Goal: Information Seeking & Learning: Learn about a topic

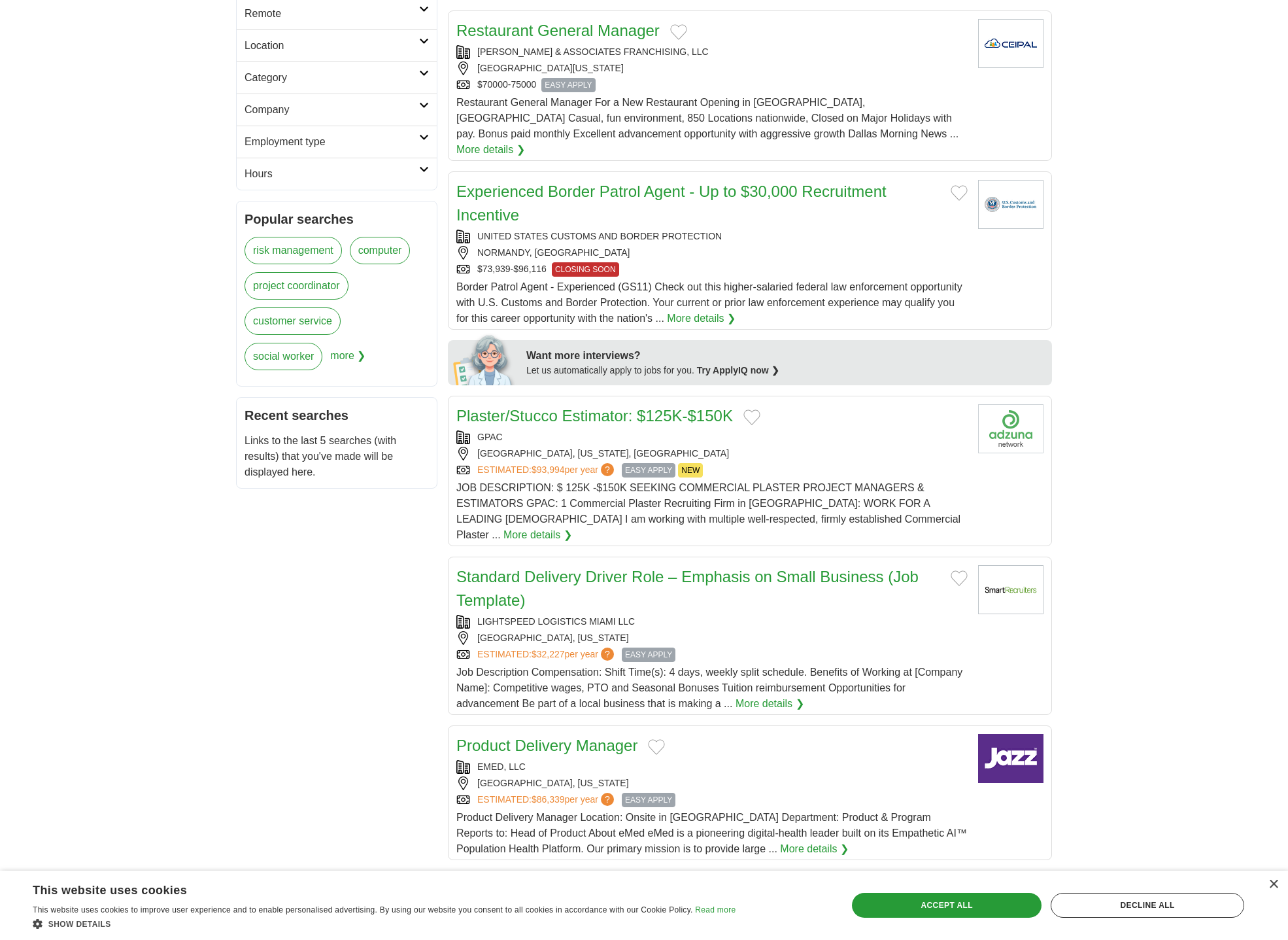
scroll to position [342, 0]
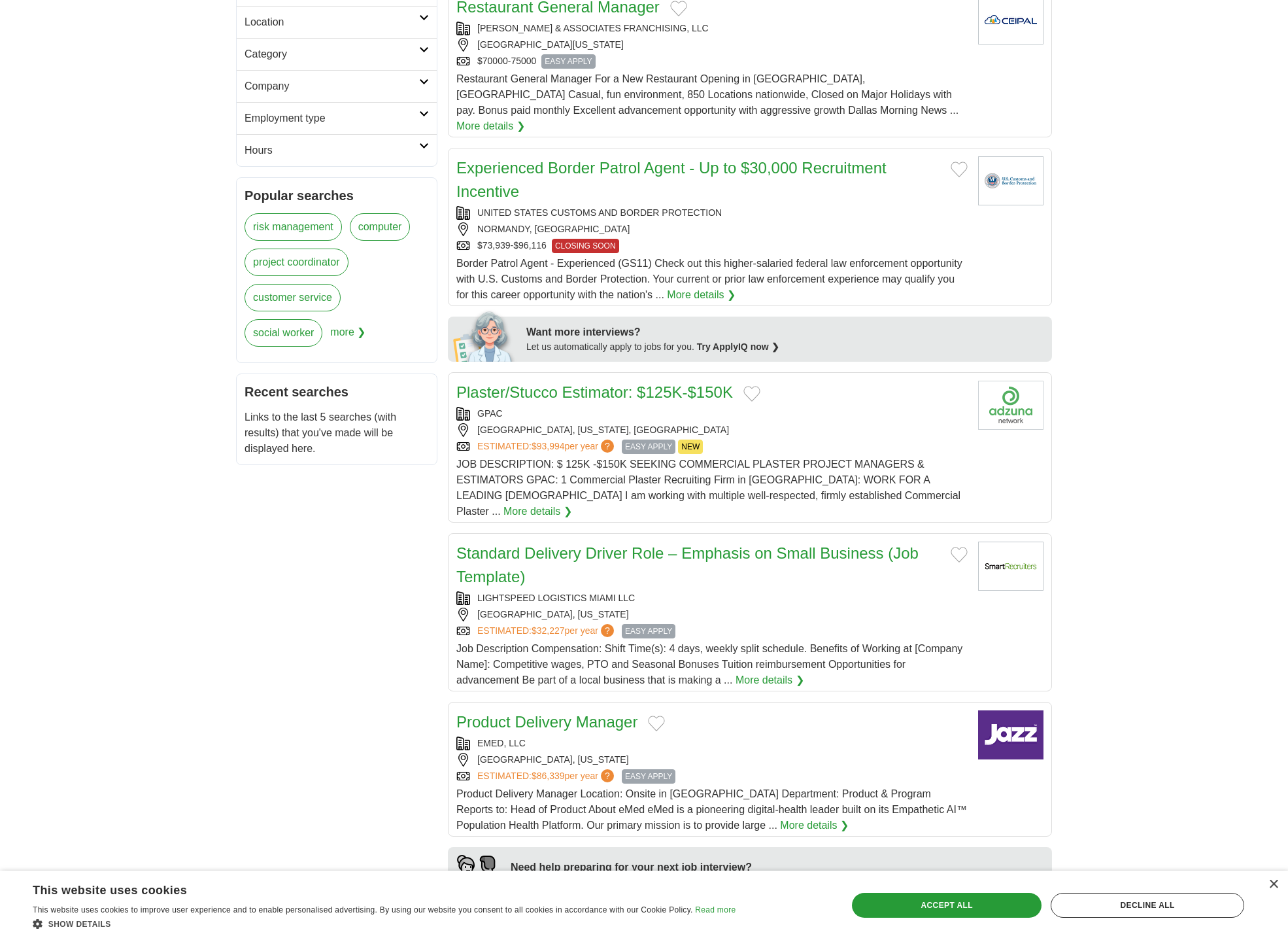
click at [863, 548] on h2 "Standard Delivery Driver Role – Emphasis on Small Business (Job Template)" at bounding box center [698, 565] width 483 height 47
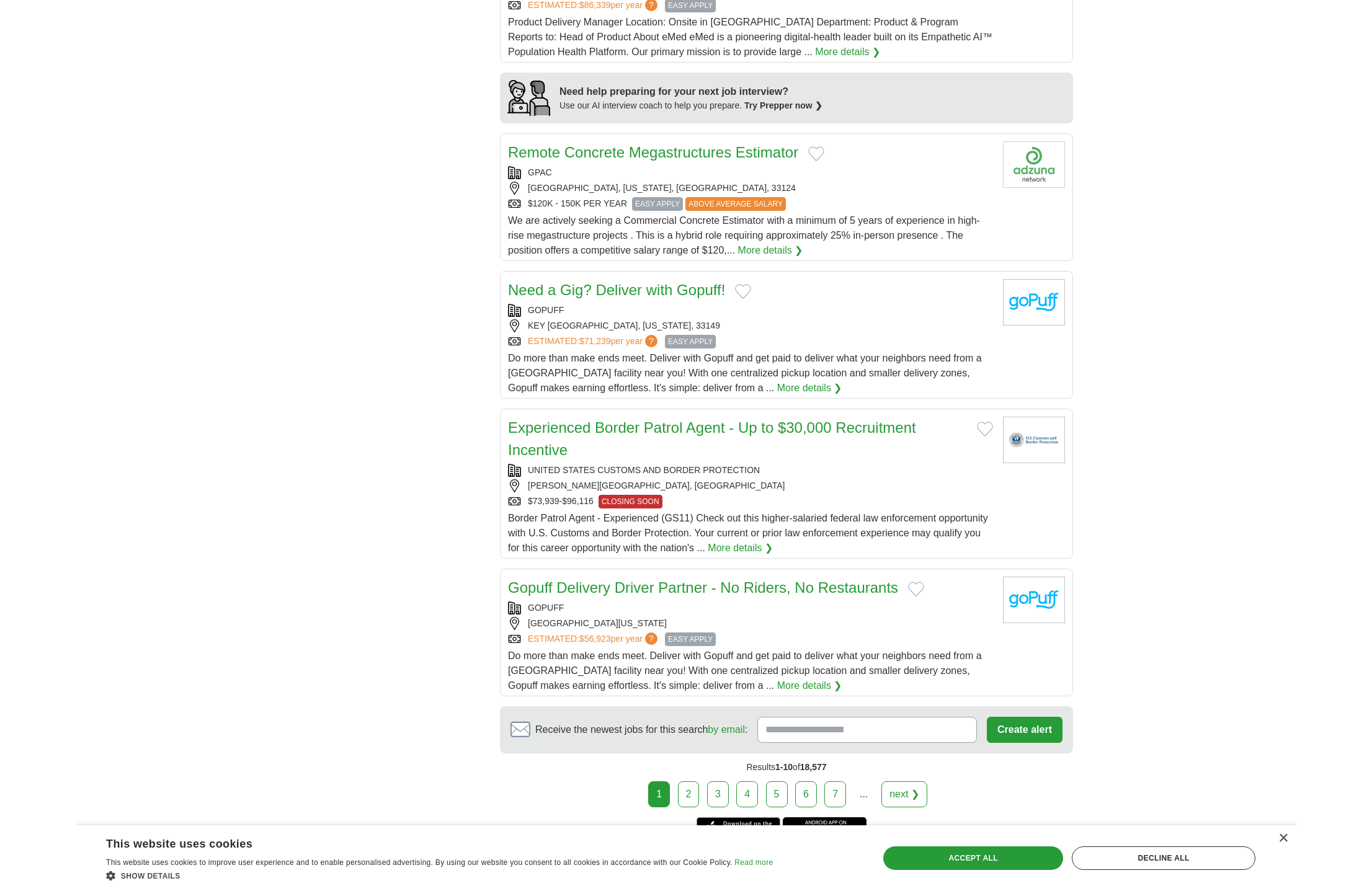
scroll to position [1063, 0]
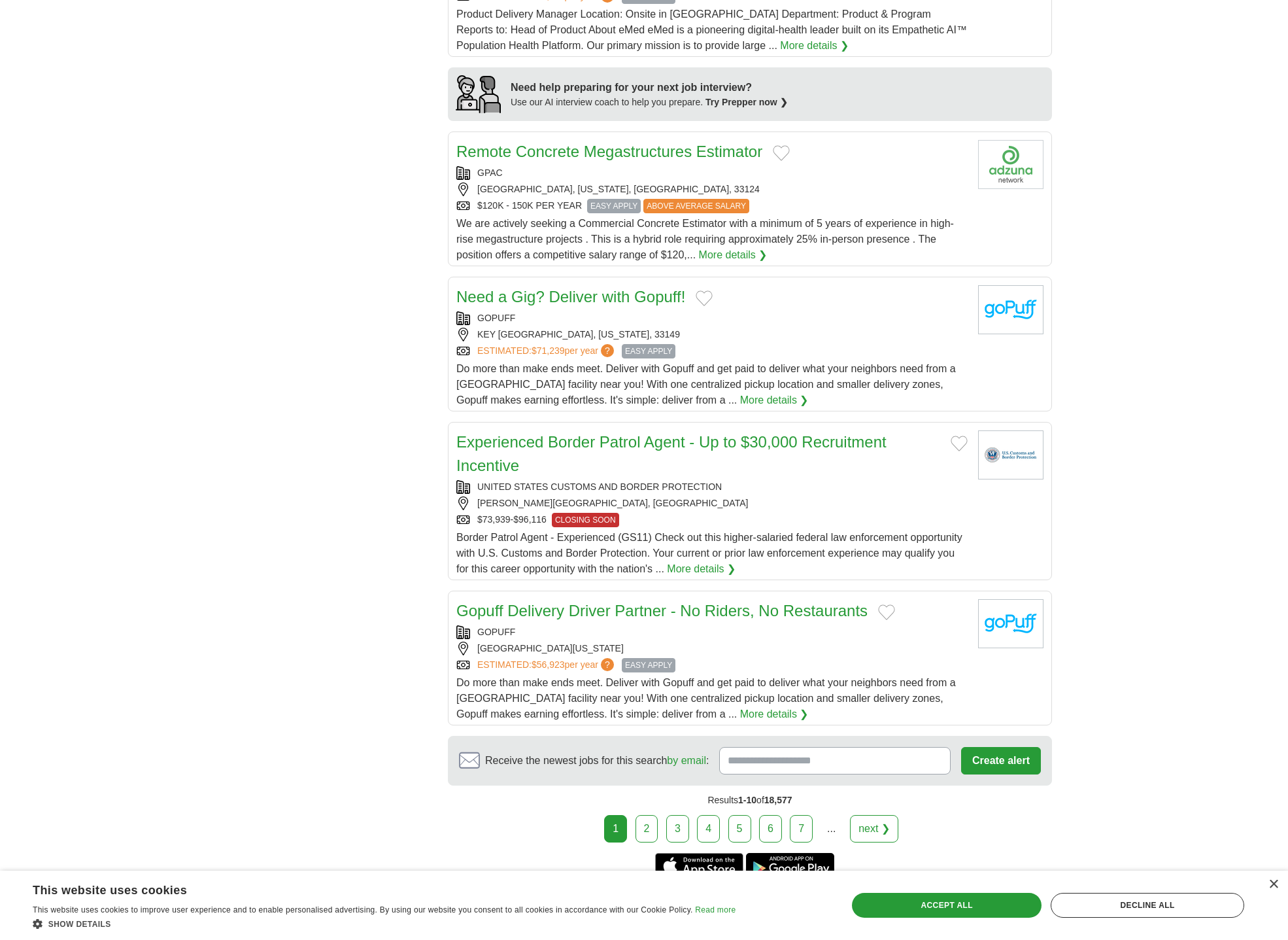
click at [618, 601] on link "Gopuff Delivery Driver Partner - No Riders, No Restaurants" at bounding box center [662, 610] width 411 height 18
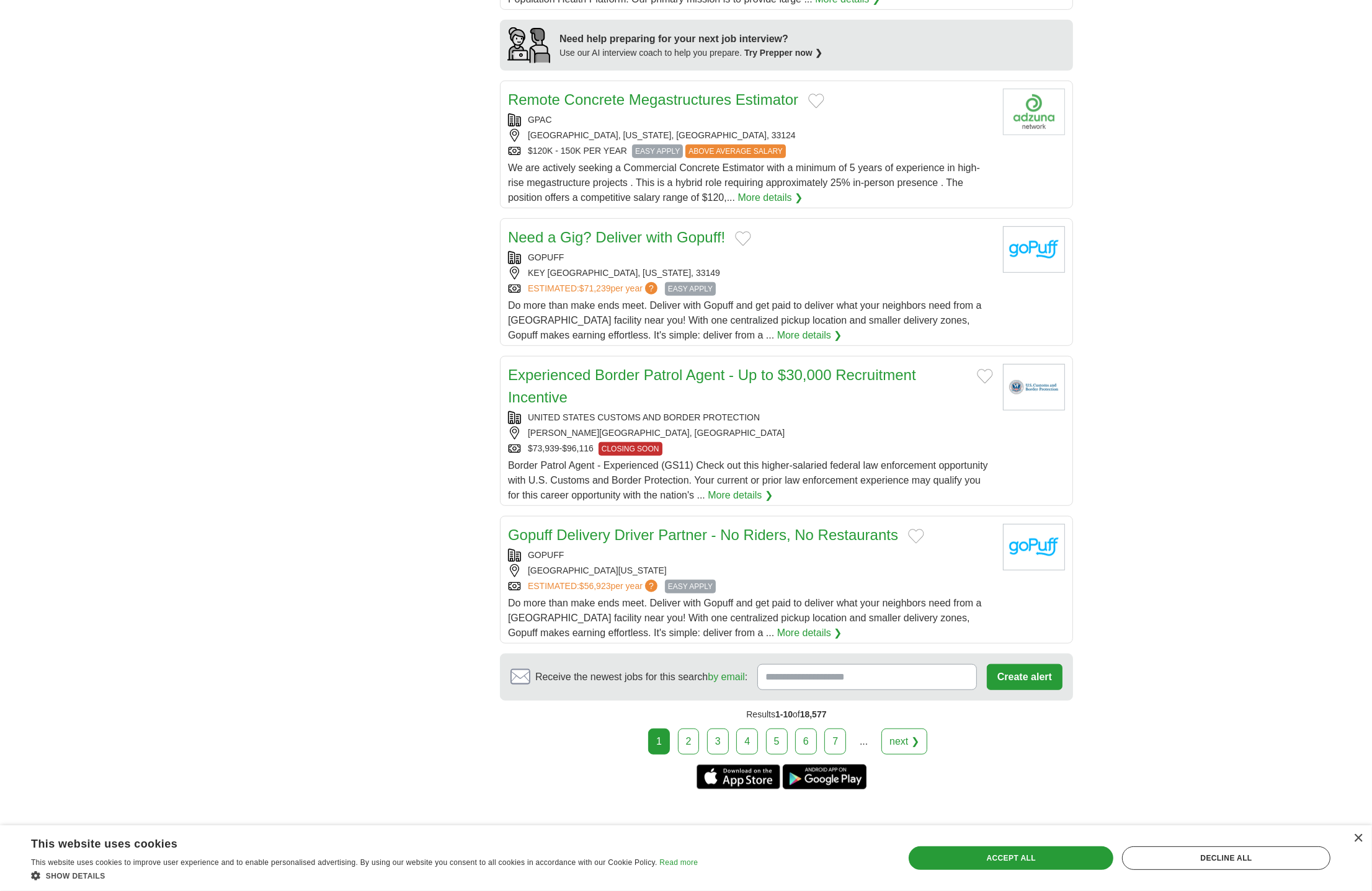
scroll to position [1116, 0]
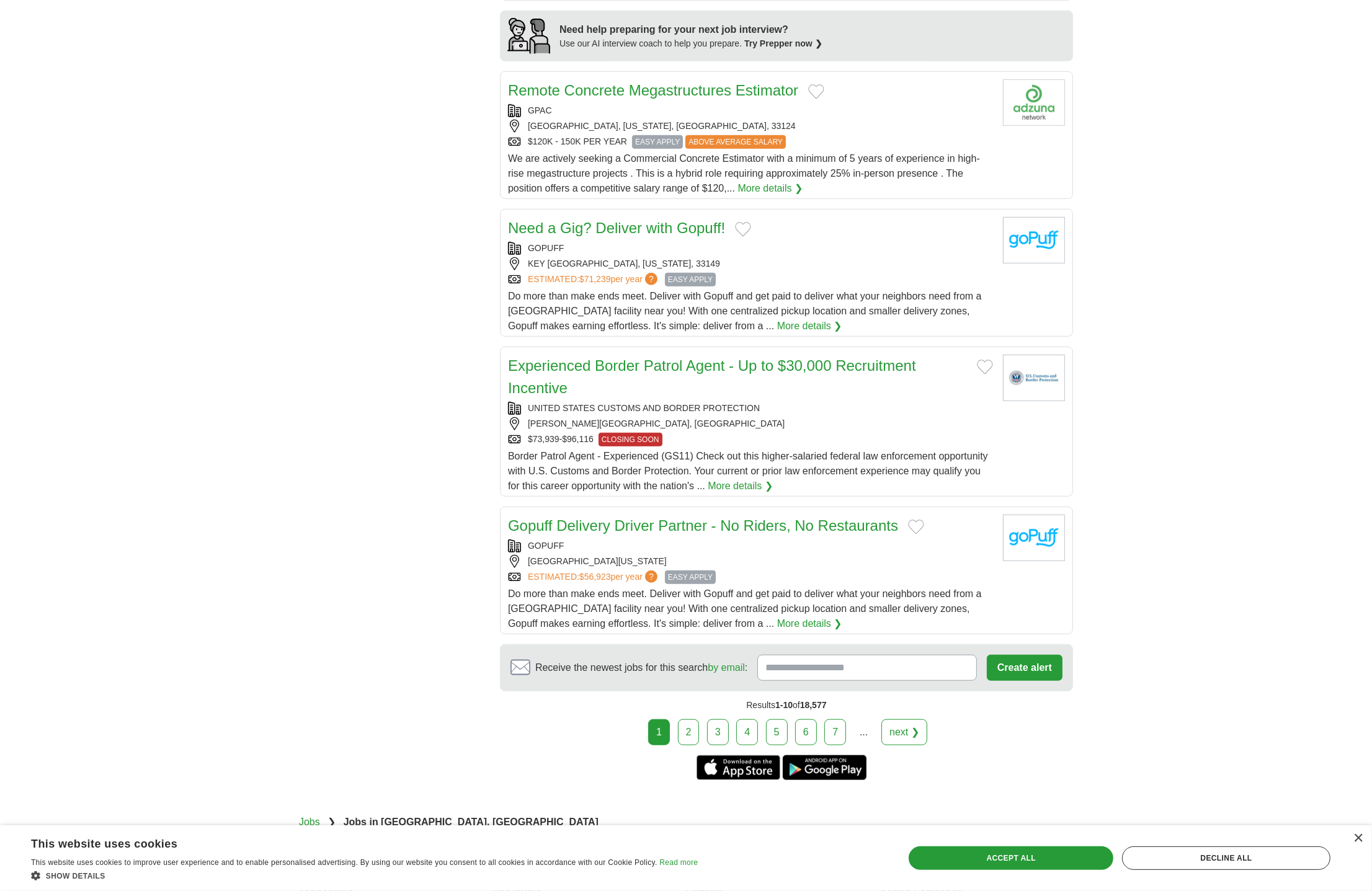
click at [681, 719] on link "2" at bounding box center [688, 732] width 21 height 26
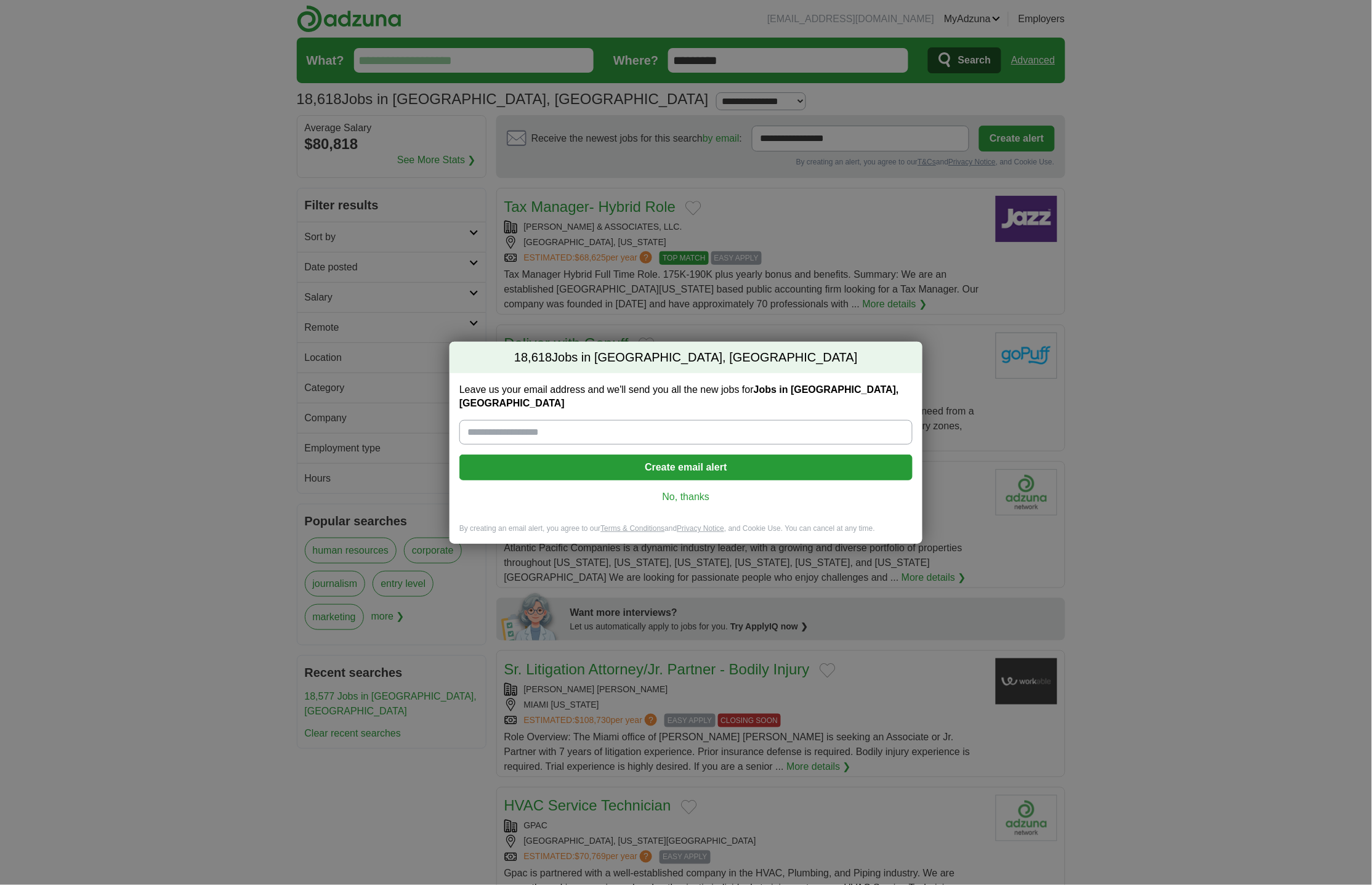
click at [688, 493] on link "No, thanks" at bounding box center [685, 497] width 433 height 14
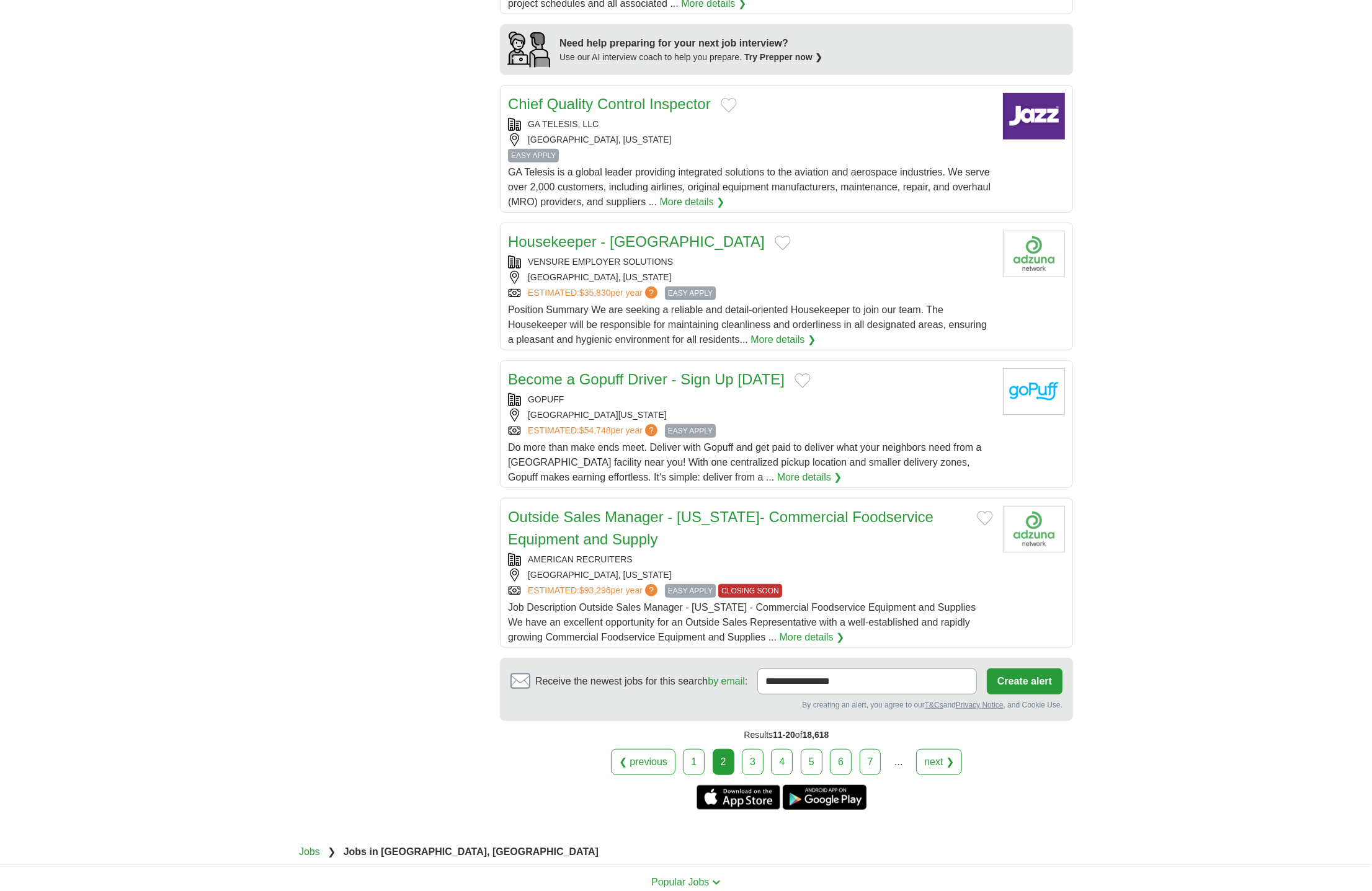
scroll to position [1061, 0]
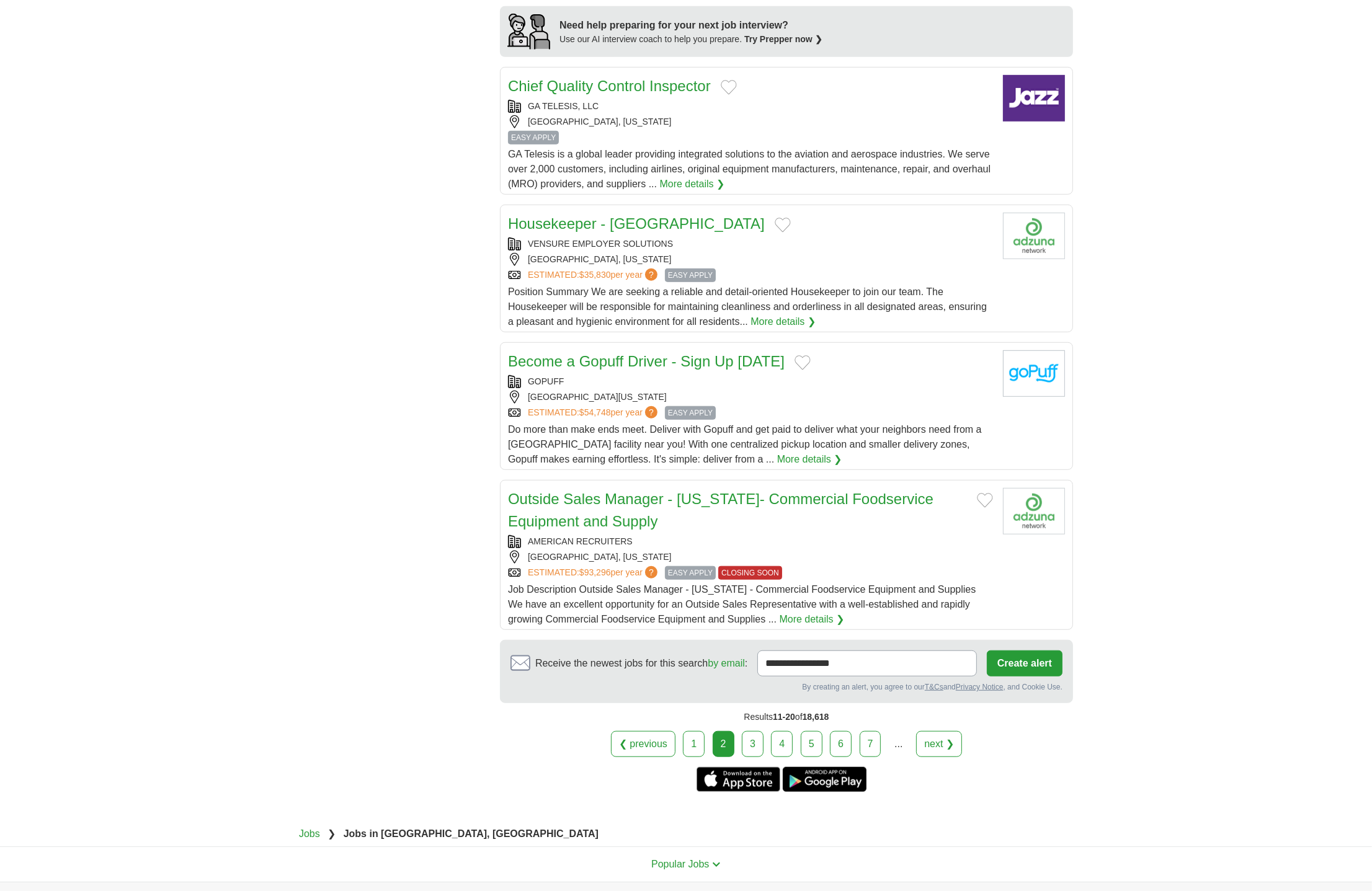
click at [760, 753] on link "3" at bounding box center [752, 743] width 21 height 26
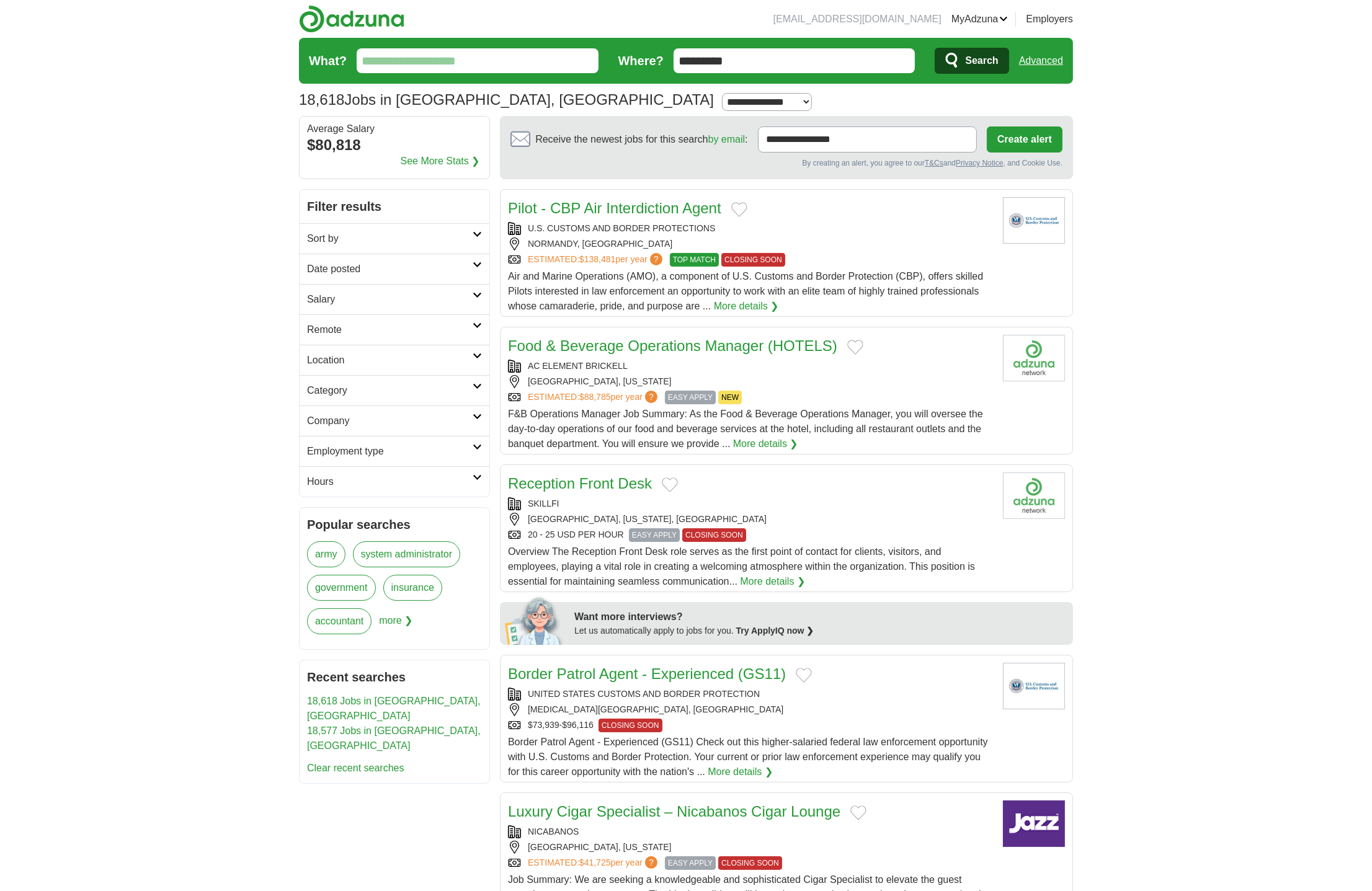
click at [359, 330] on h2 "Remote" at bounding box center [390, 329] width 166 height 15
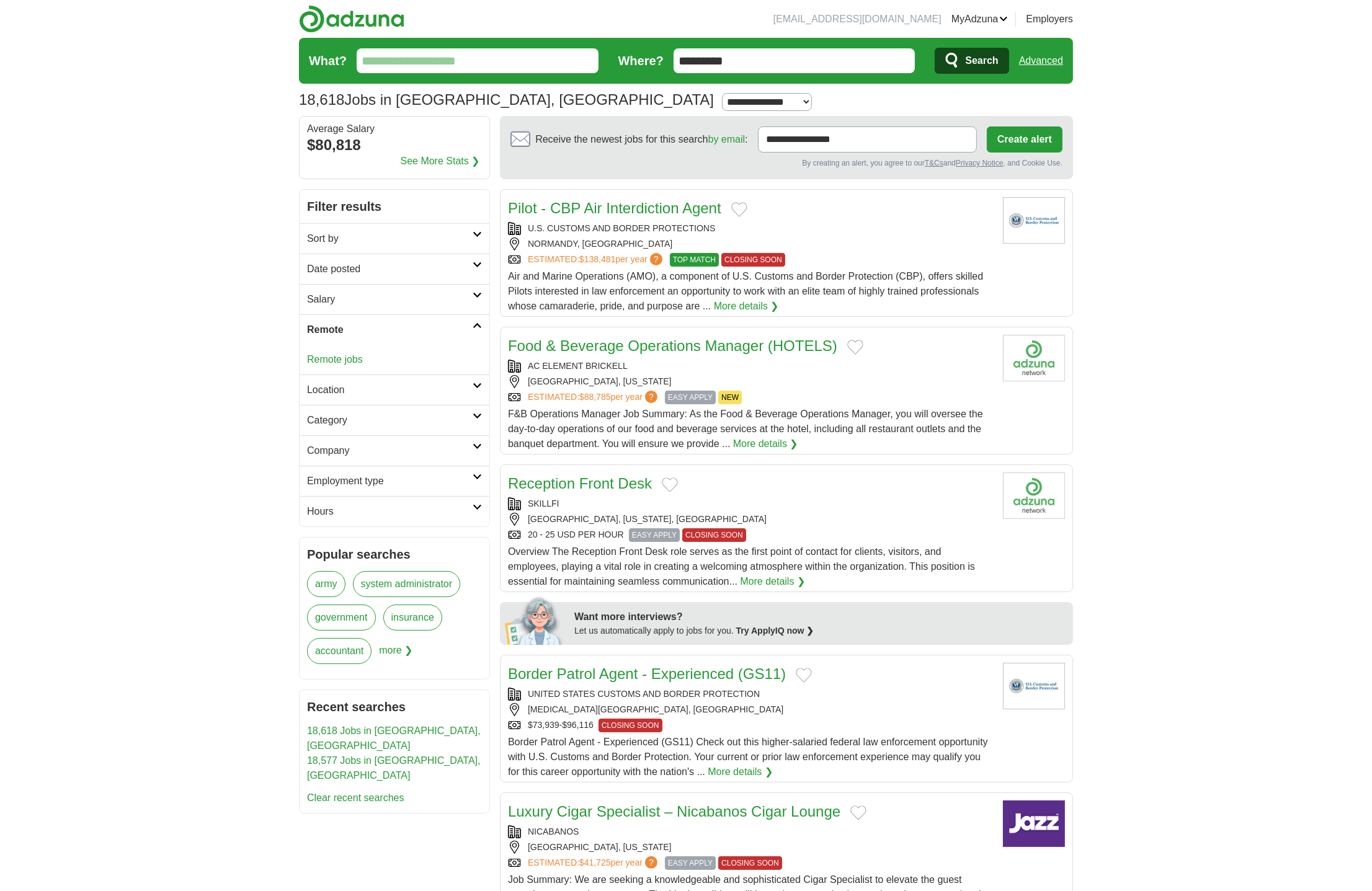
click at [359, 359] on link "Remote jobs" at bounding box center [335, 359] width 55 height 10
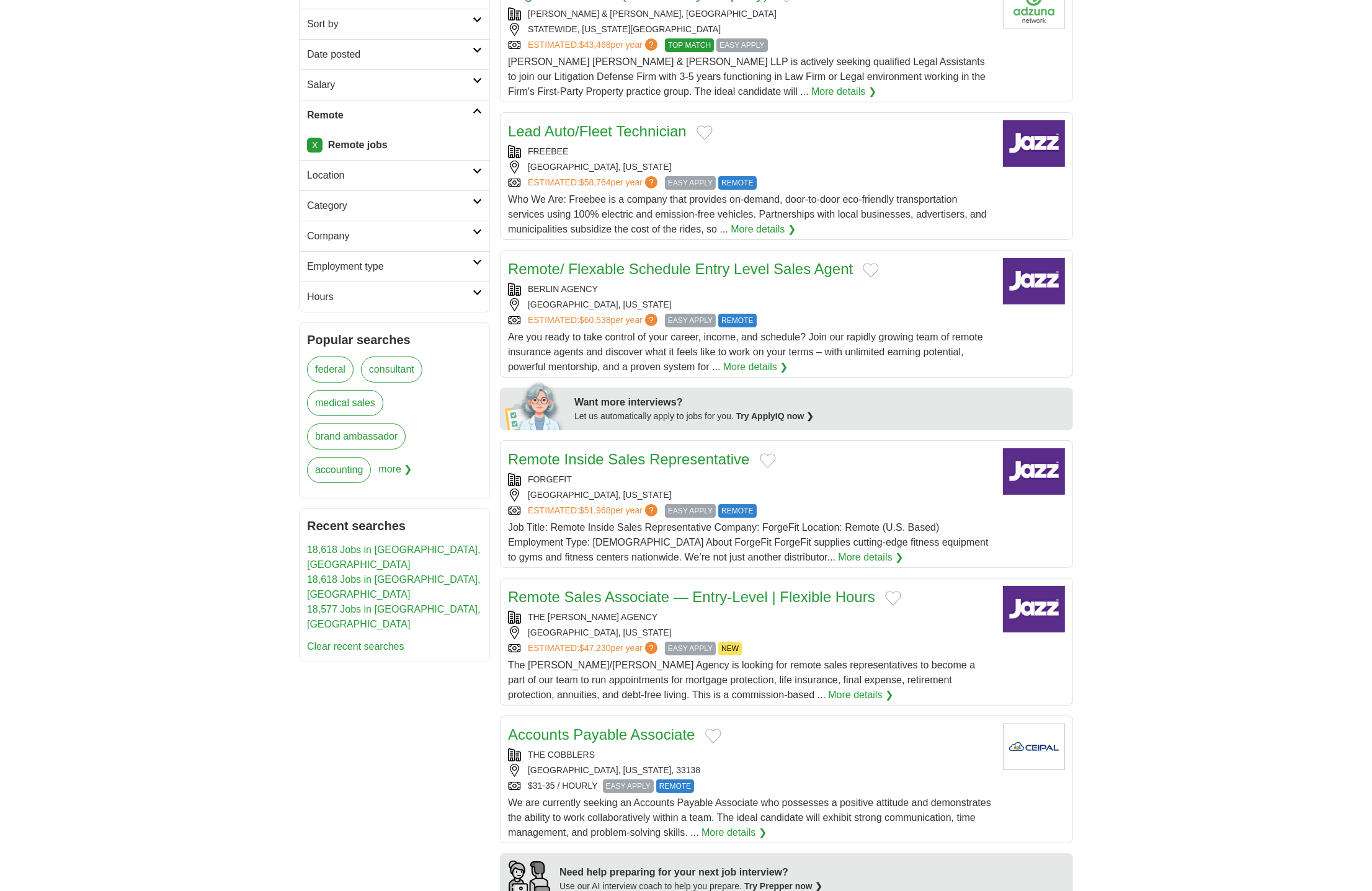
scroll to position [267, 0]
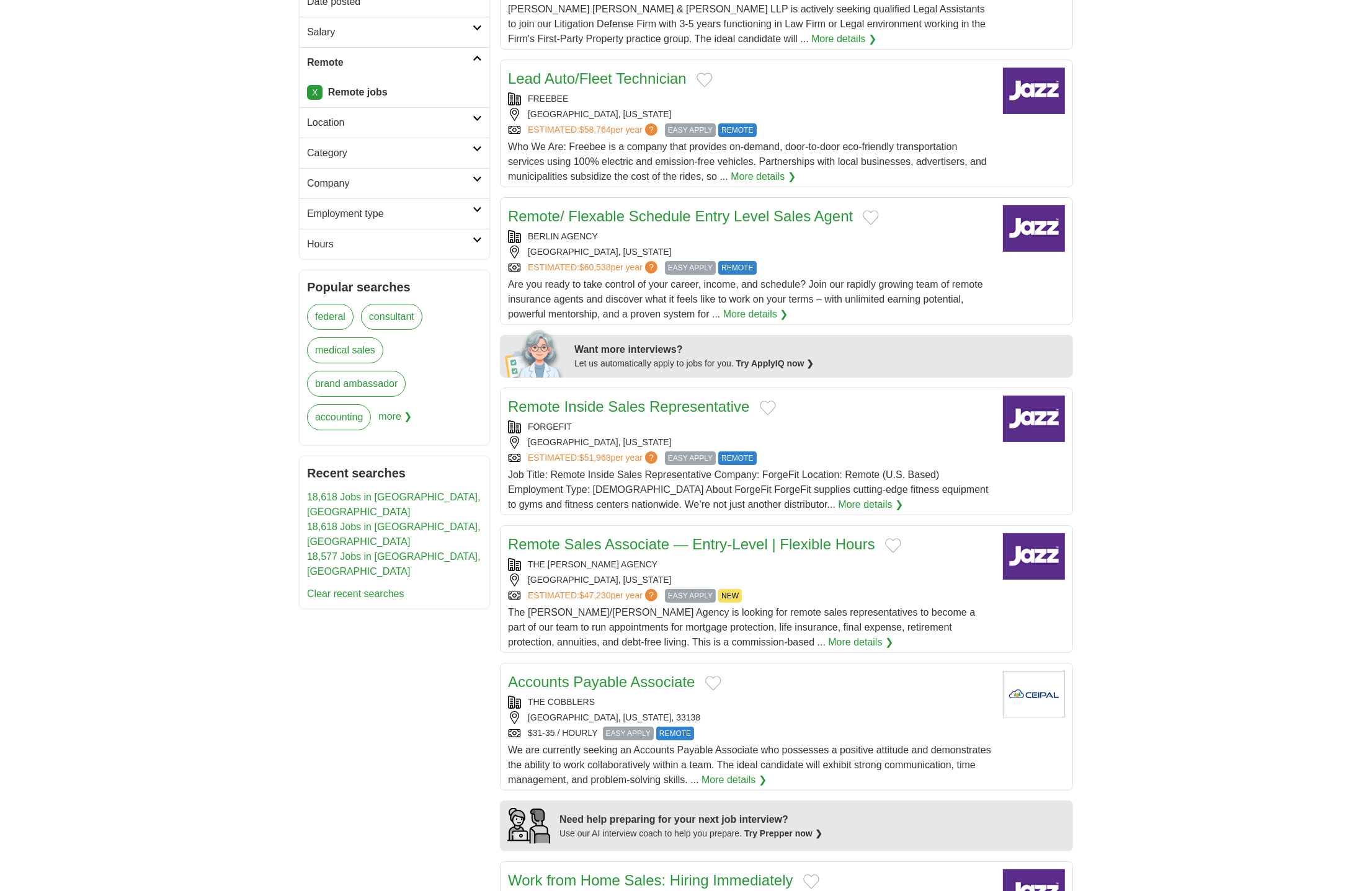
click at [717, 407] on link "Remote Inside Sales Representative" at bounding box center [628, 406] width 242 height 17
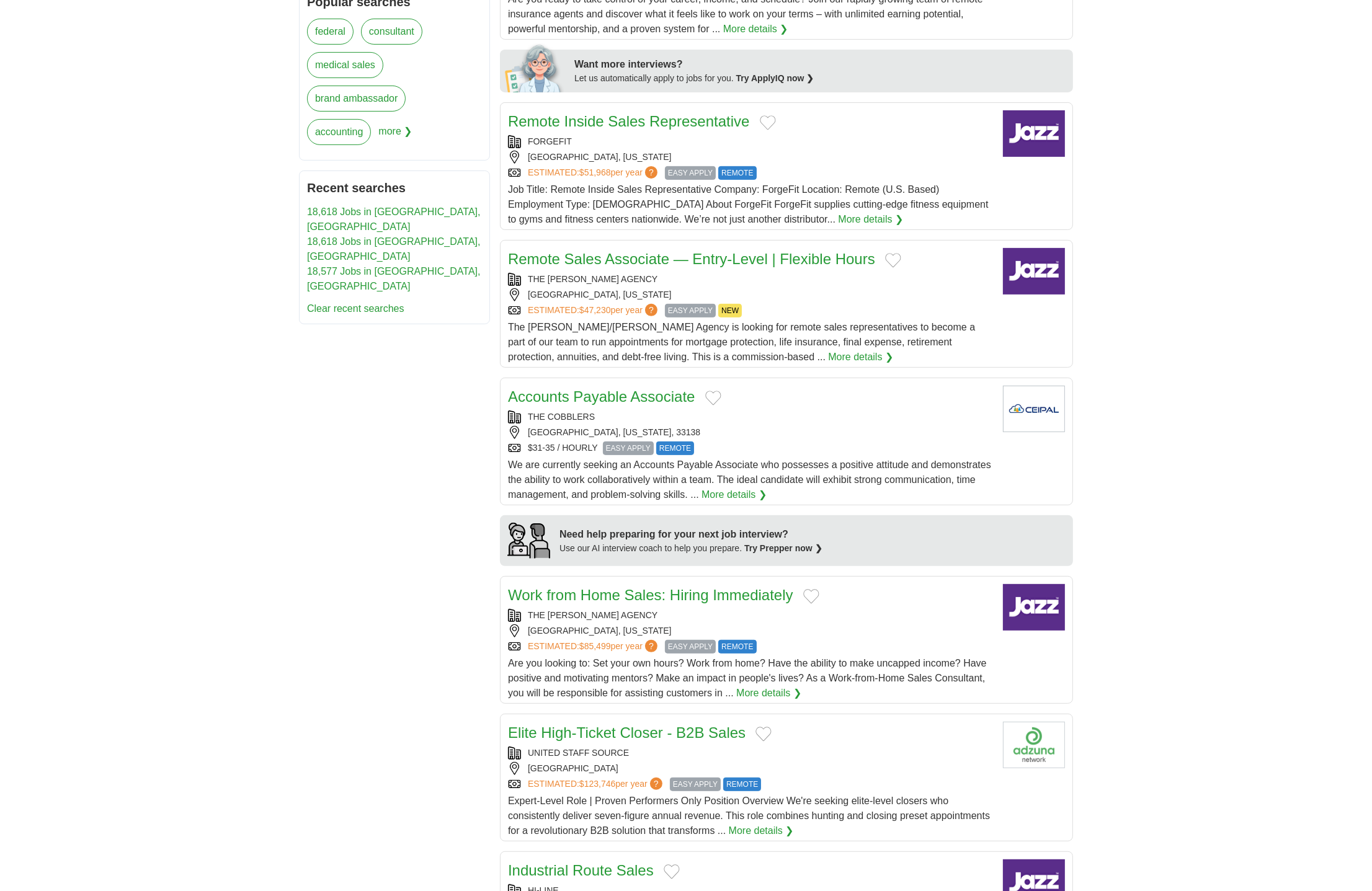
scroll to position [570, 0]
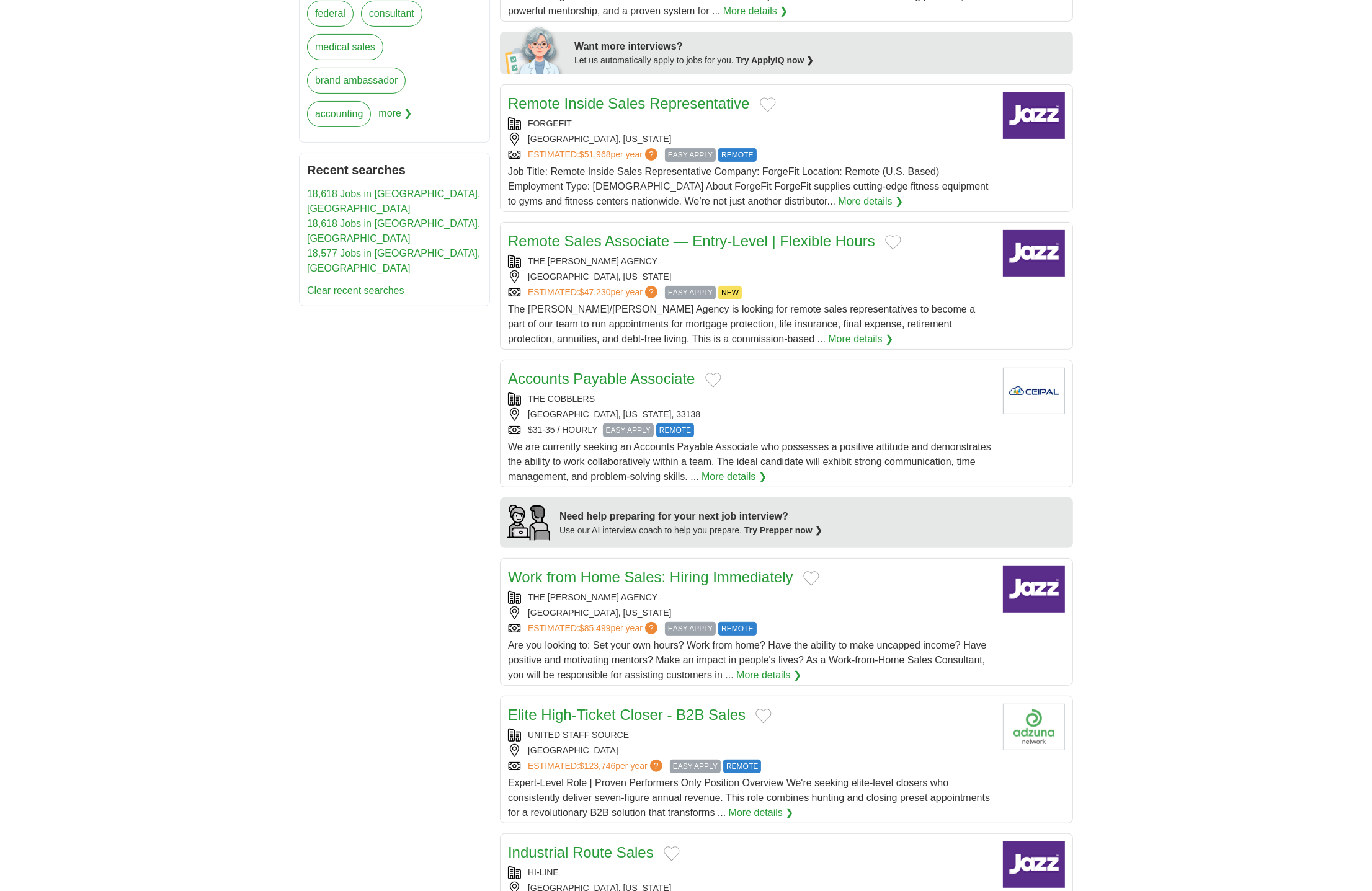
click at [640, 380] on link "Accounts Payable Associate" at bounding box center [601, 379] width 187 height 17
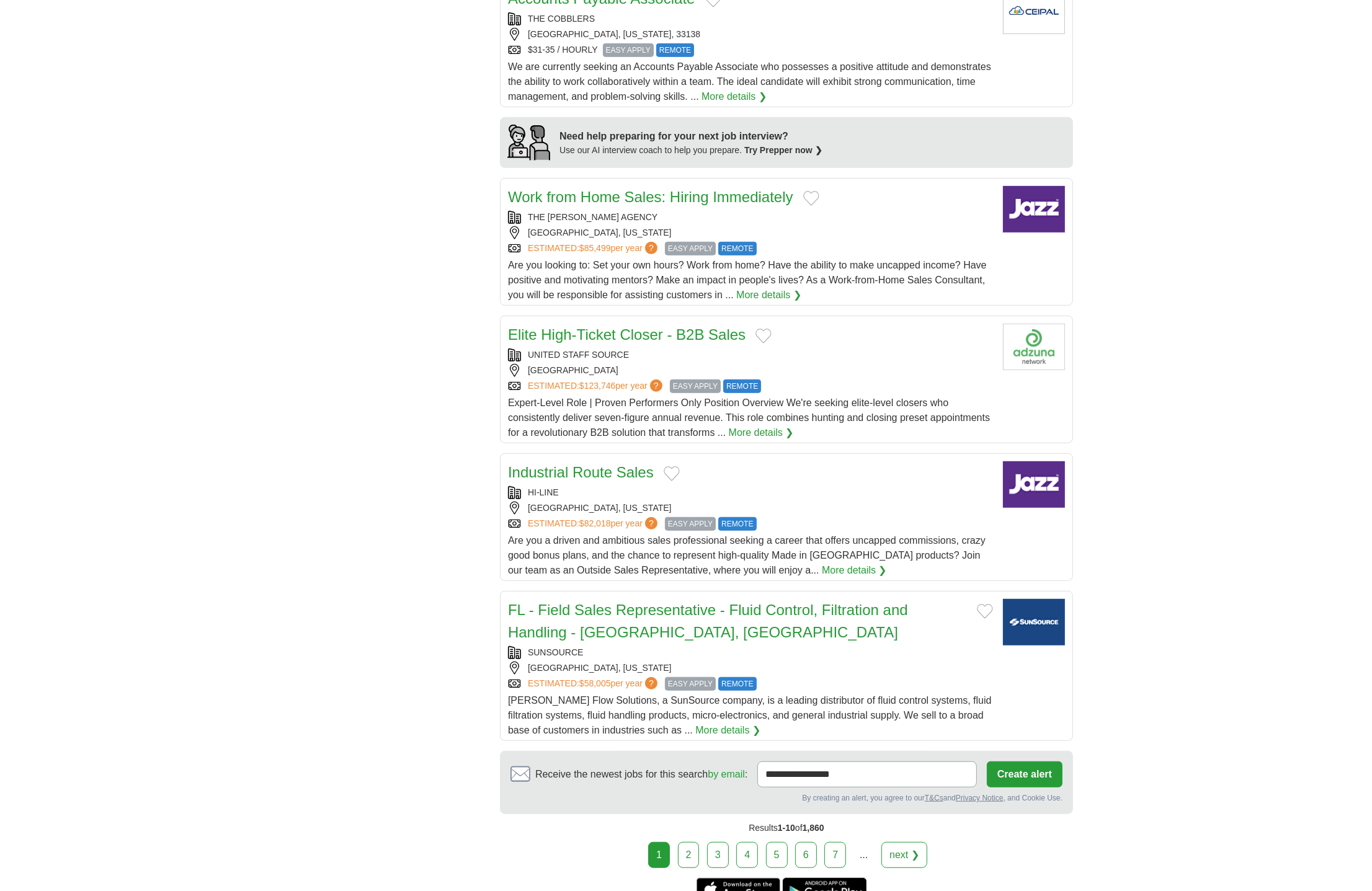
scroll to position [1022, 0]
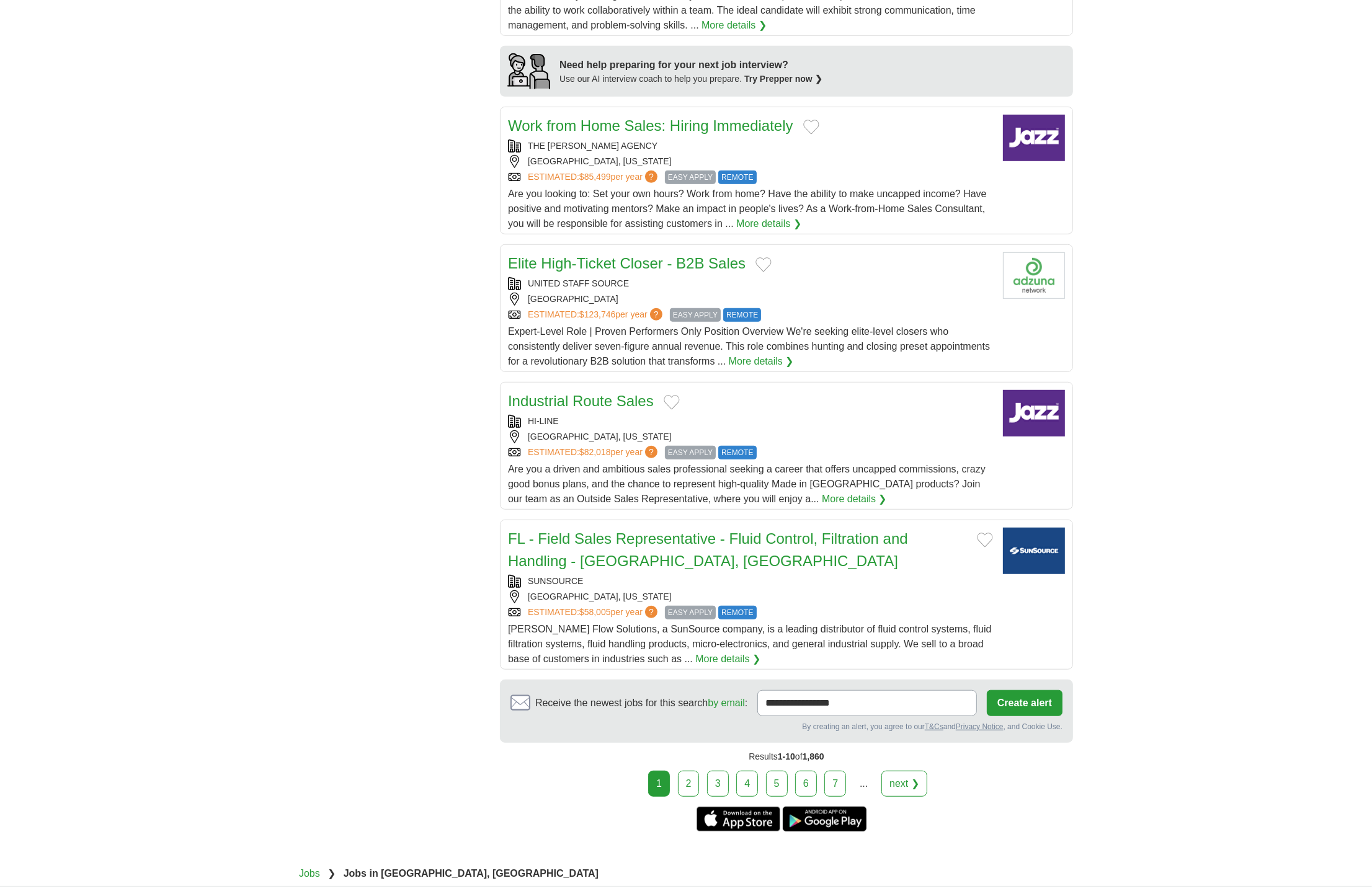
click at [692, 785] on link "2" at bounding box center [688, 783] width 21 height 26
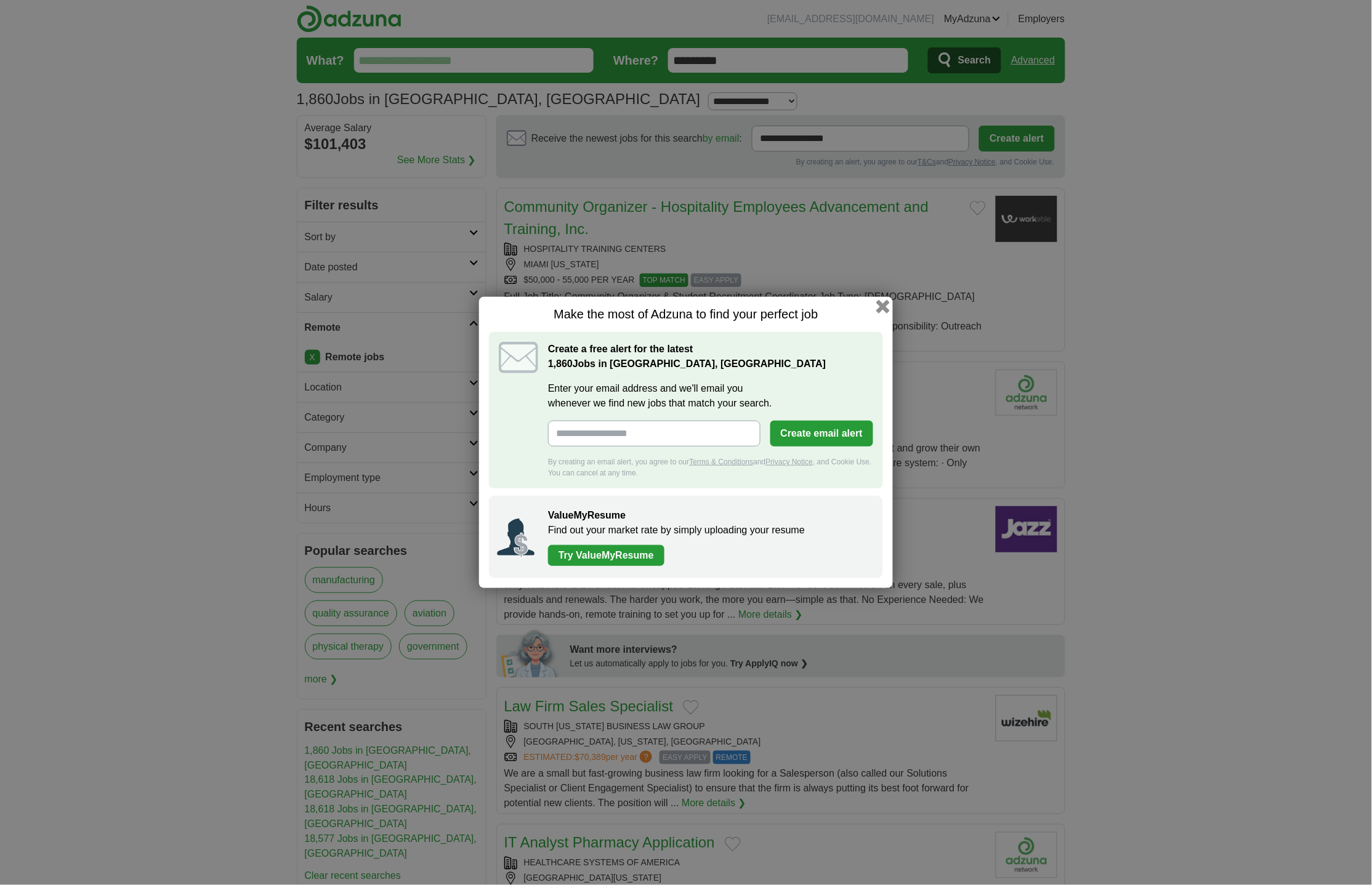
click at [884, 305] on button "button" at bounding box center [884, 307] width 14 height 14
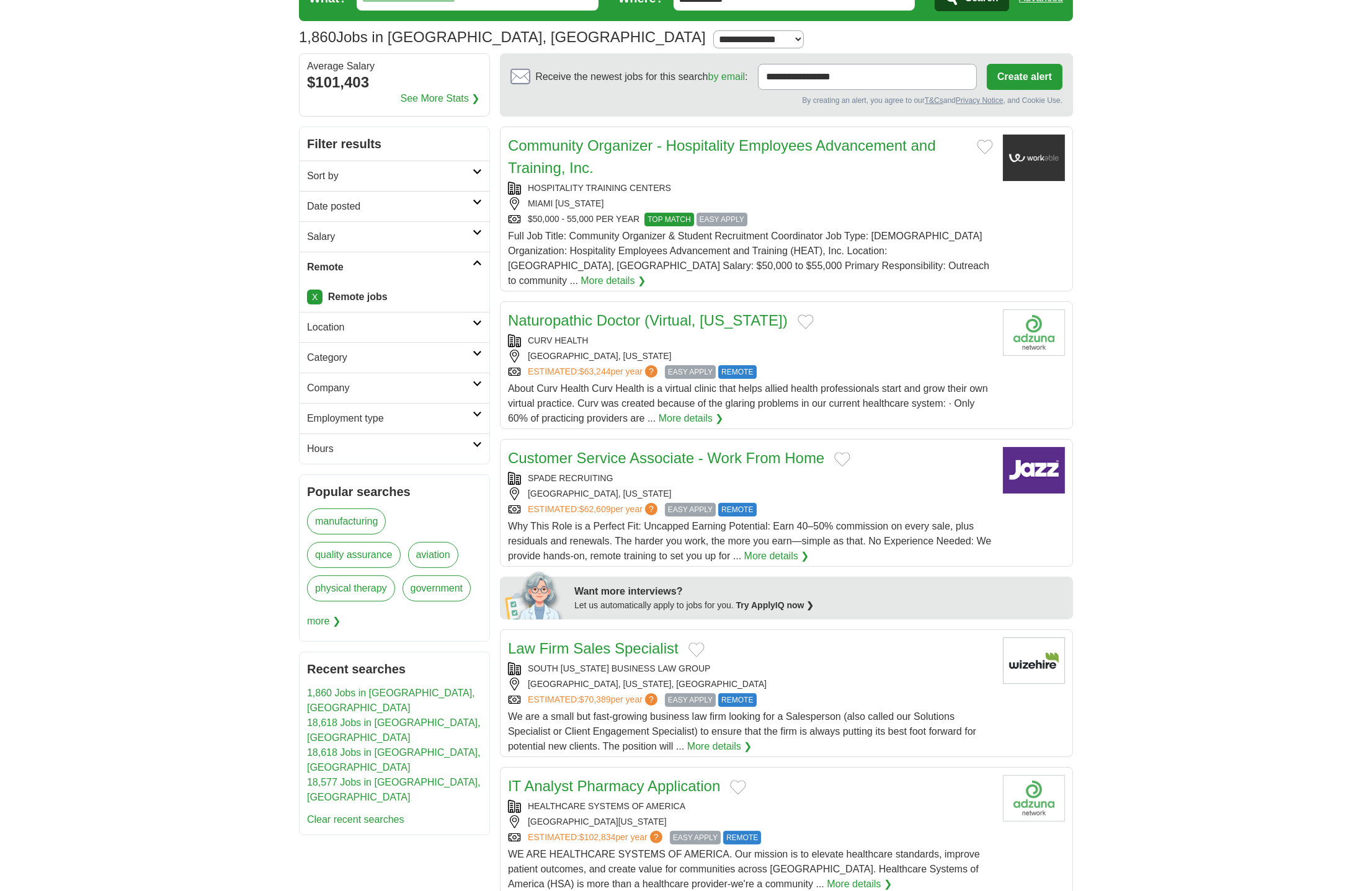
scroll to position [80, 0]
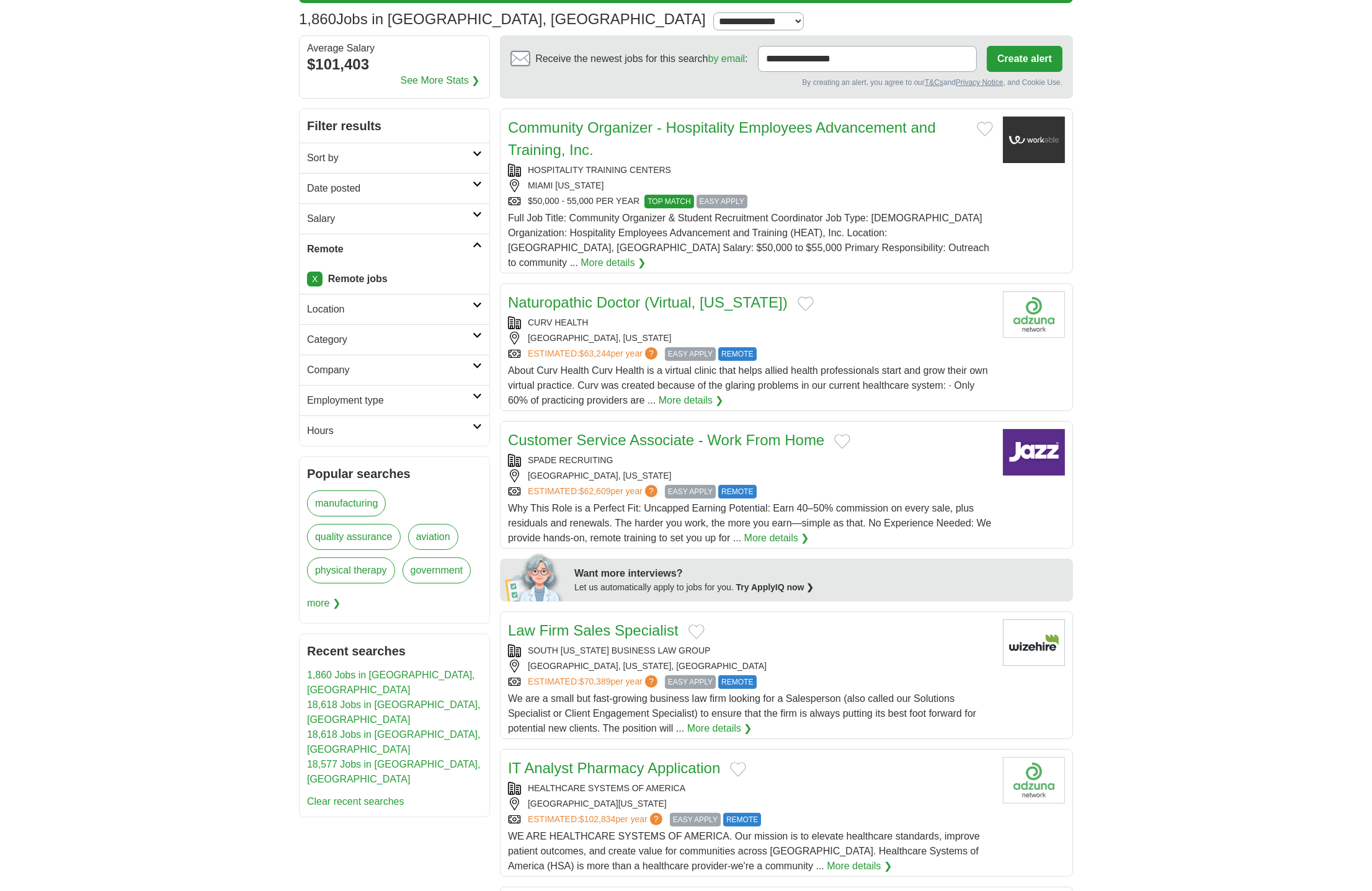
click at [619, 432] on link "Customer Service Associate - Work From Home" at bounding box center [666, 440] width 316 height 17
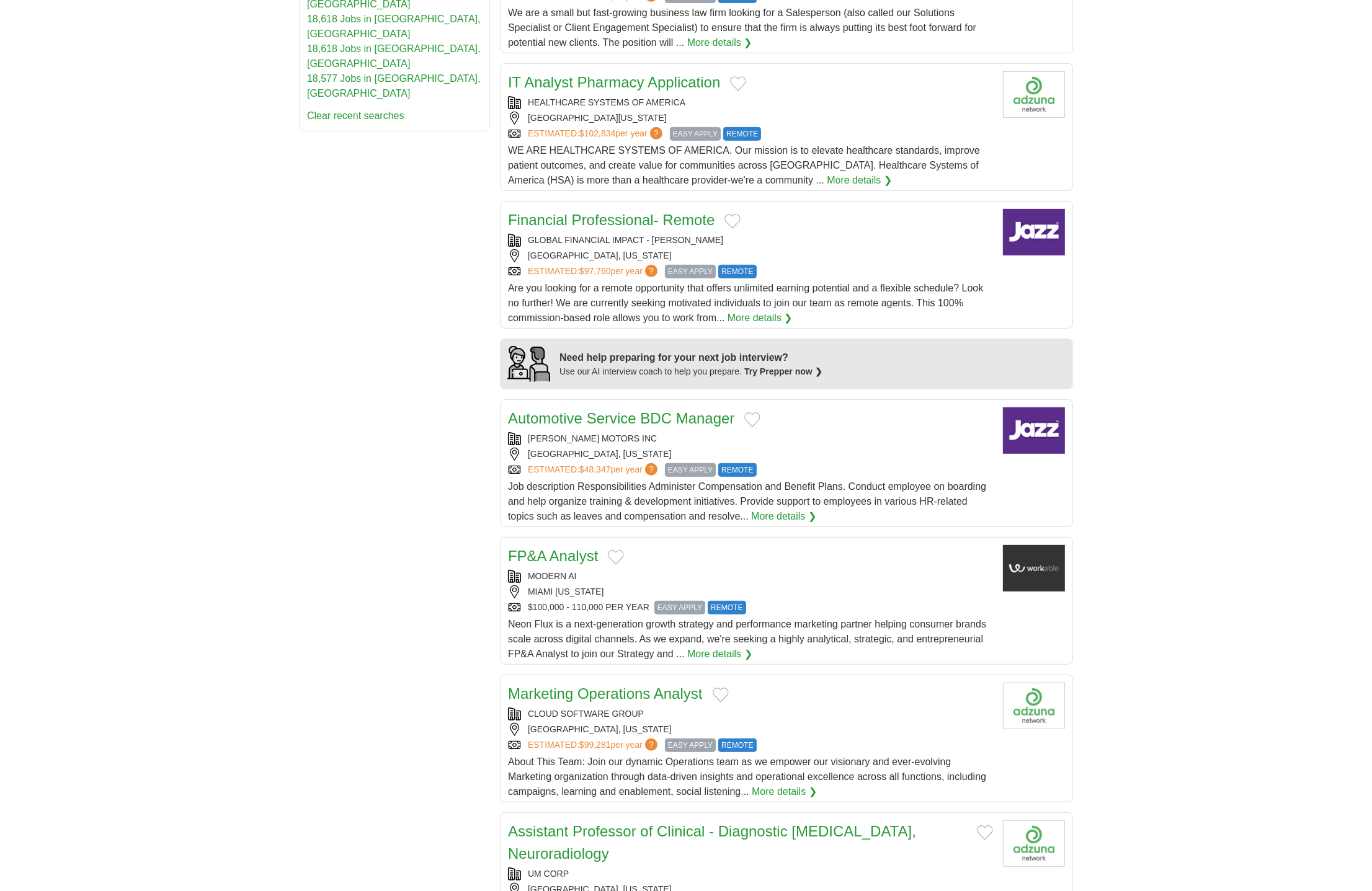
scroll to position [917, 0]
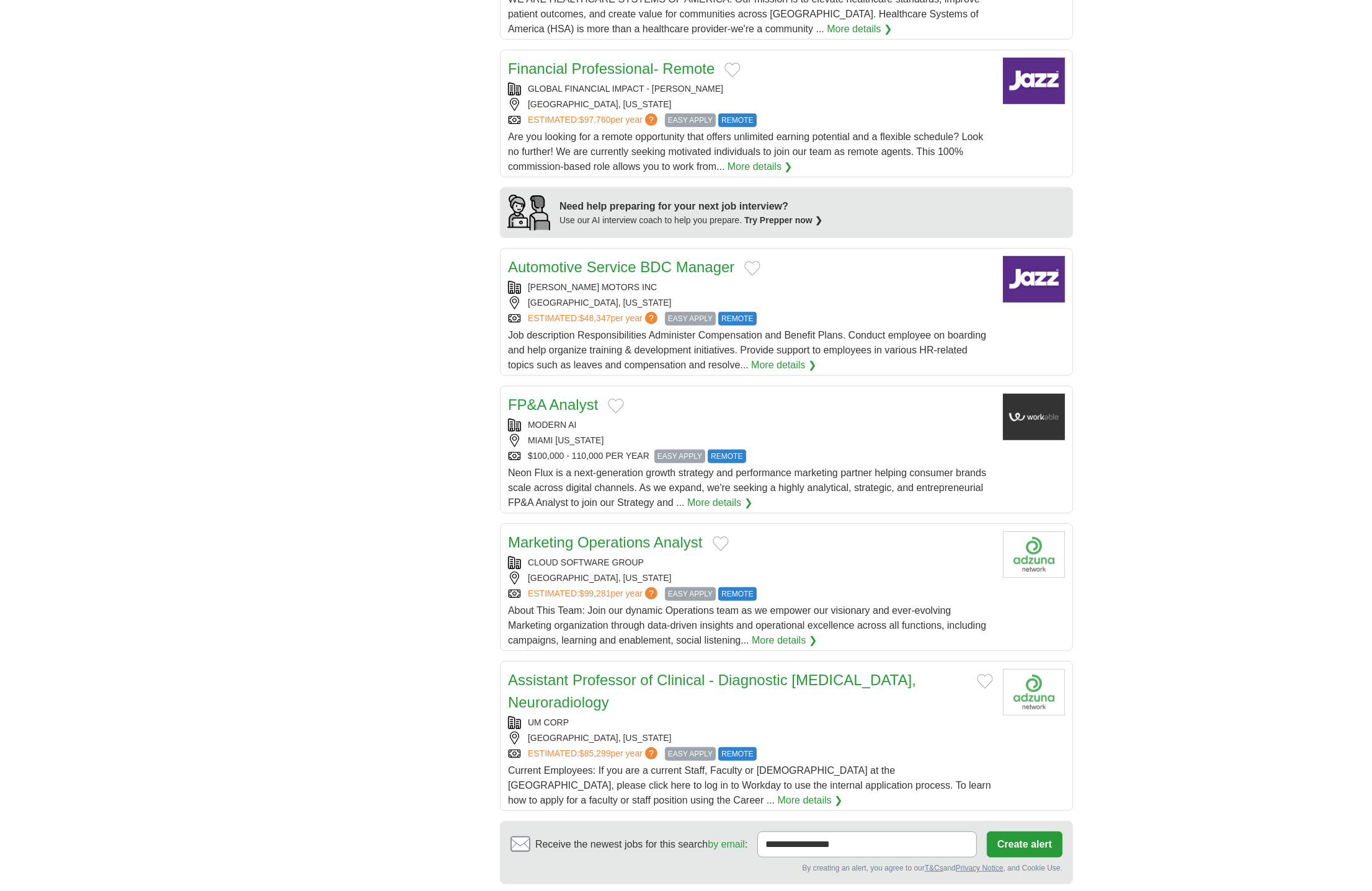
click at [544, 396] on link "FP&A Analyst" at bounding box center [552, 405] width 90 height 17
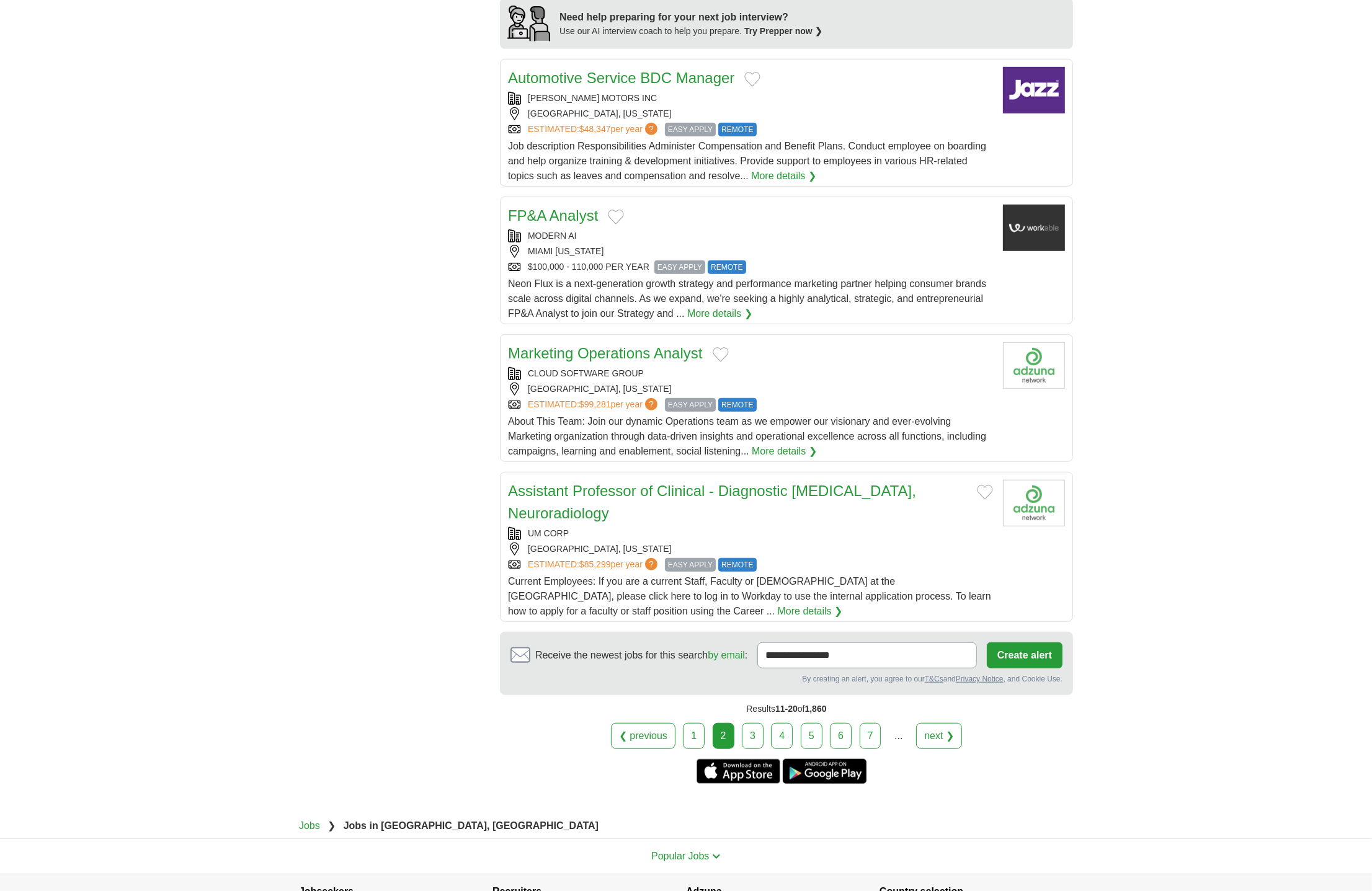
scroll to position [1178, 0]
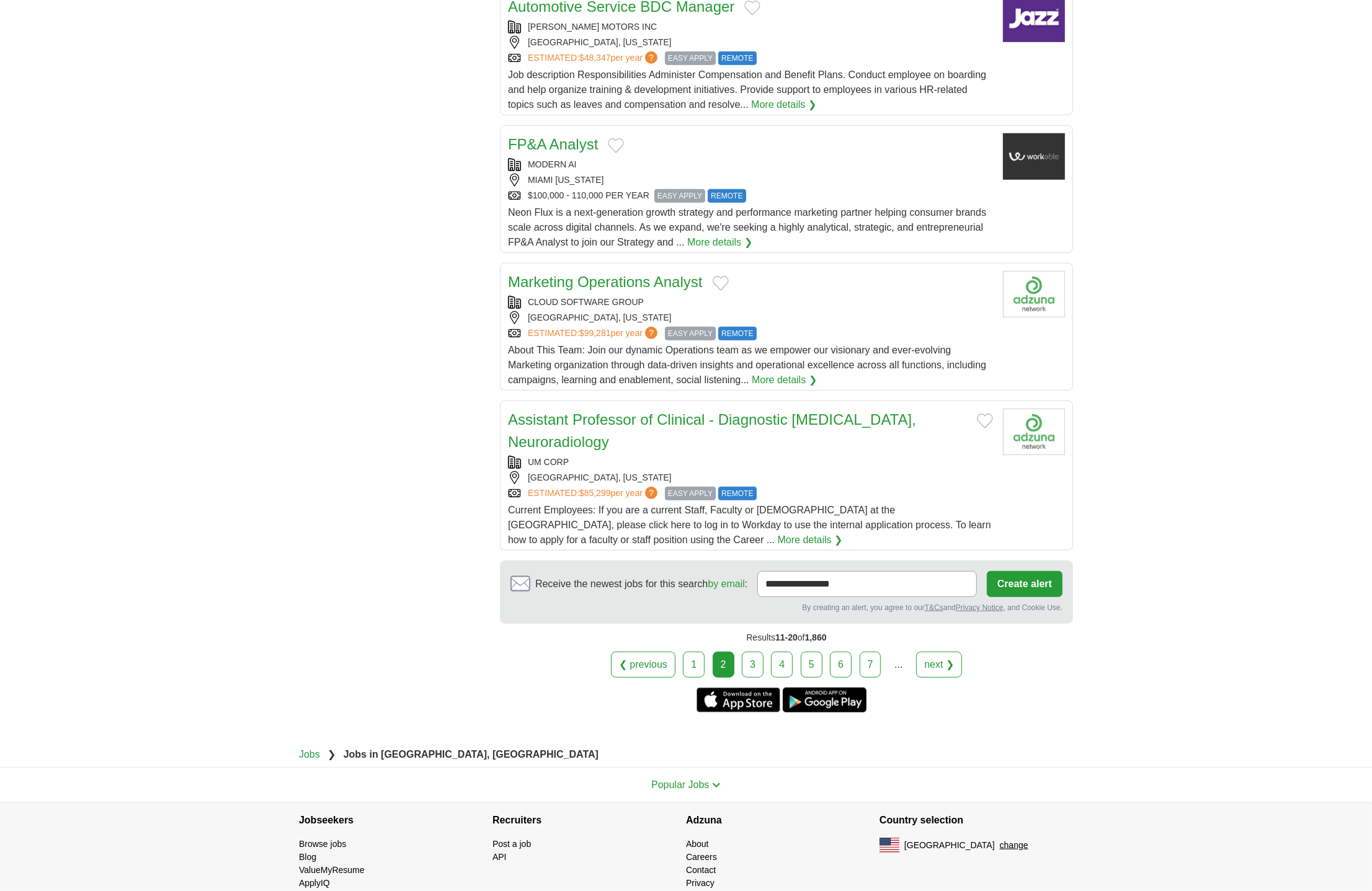
click at [752, 654] on link "3" at bounding box center [752, 664] width 21 height 26
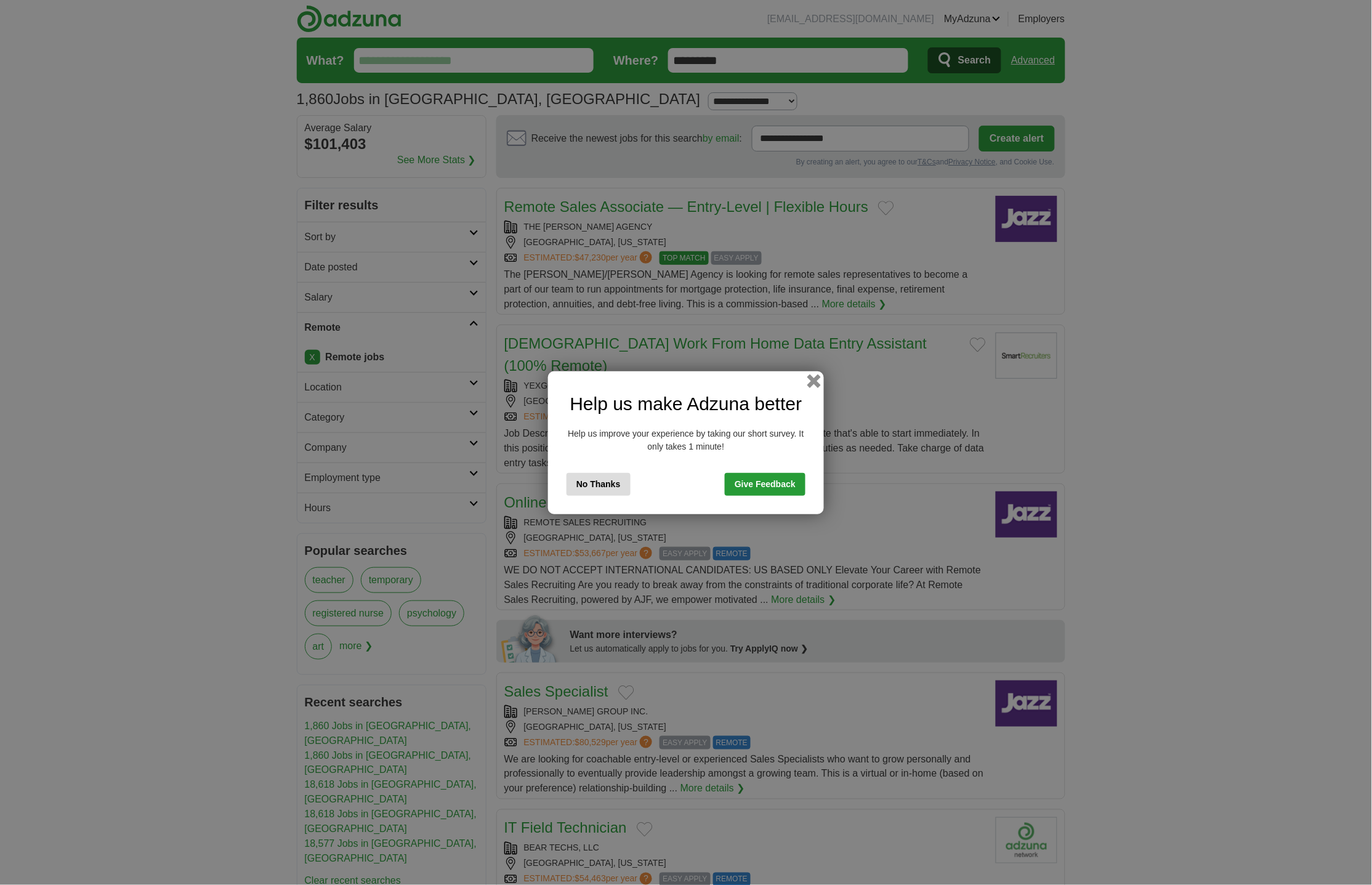
click at [807, 387] on button "button" at bounding box center [814, 381] width 14 height 14
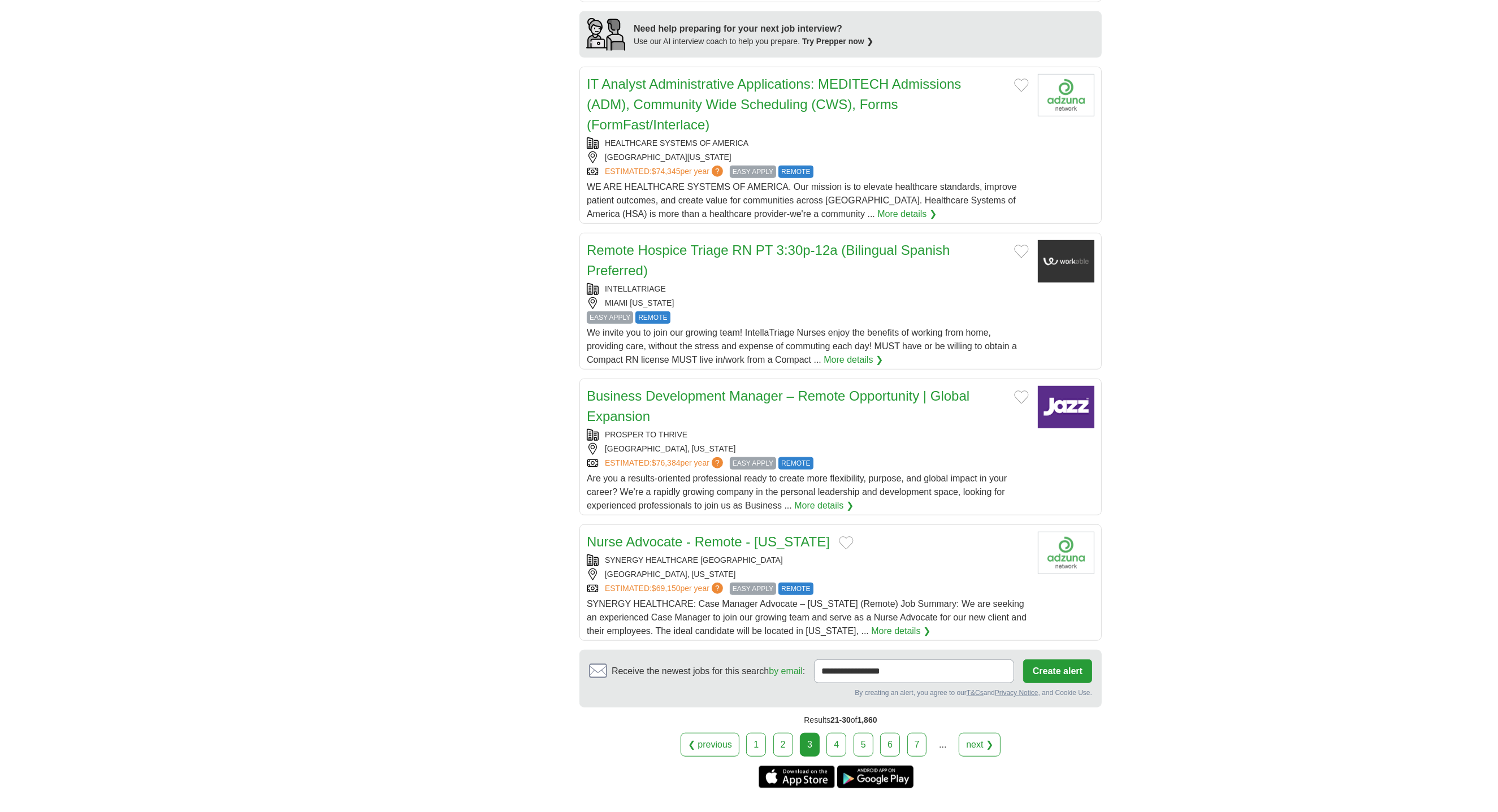
scroll to position [996, 0]
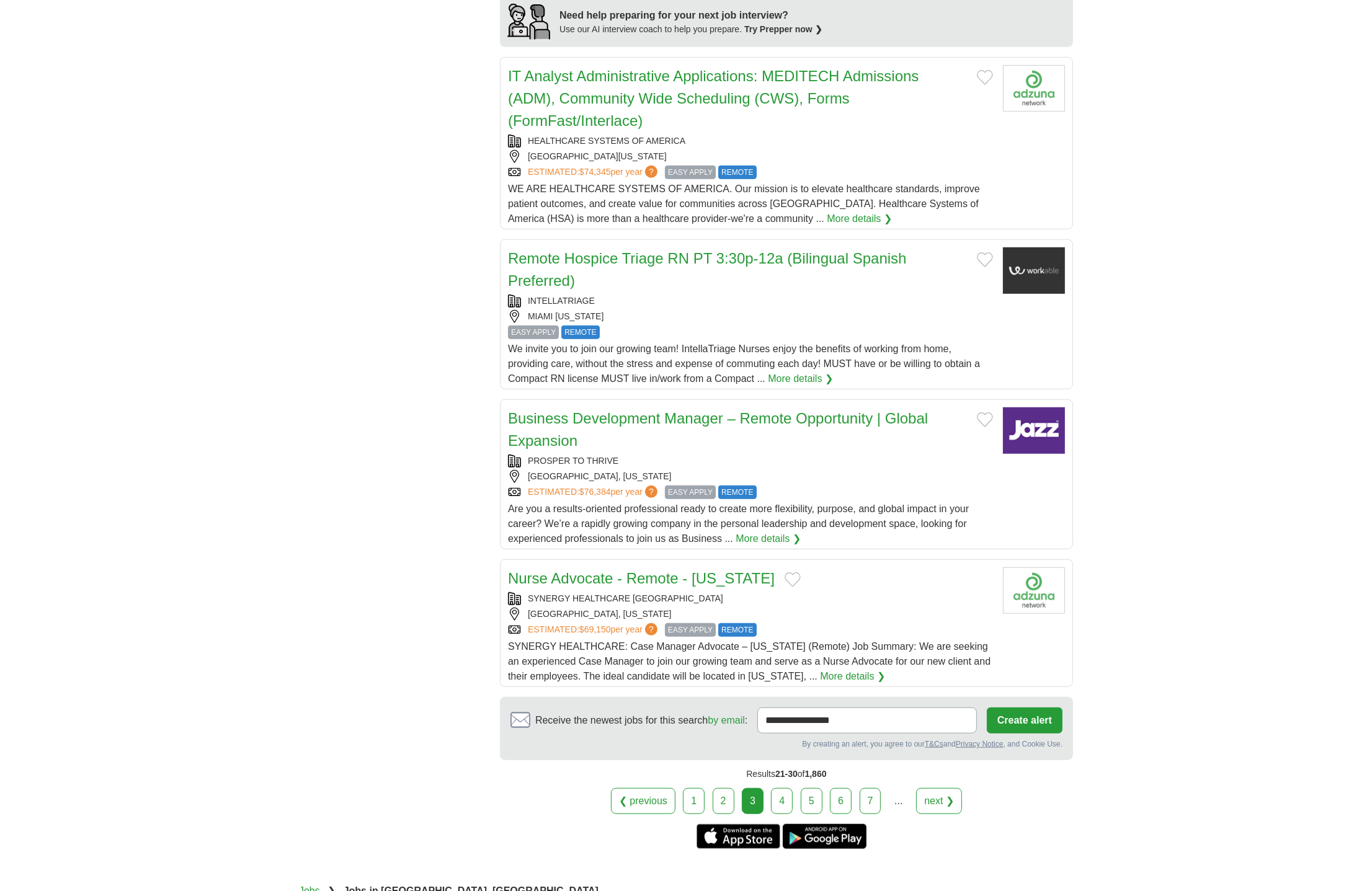
click at [773, 250] on link "Remote Hospice Triage RN PT 3:30p-12a (Bilingual Spanish Preferred)" at bounding box center [707, 270] width 399 height 39
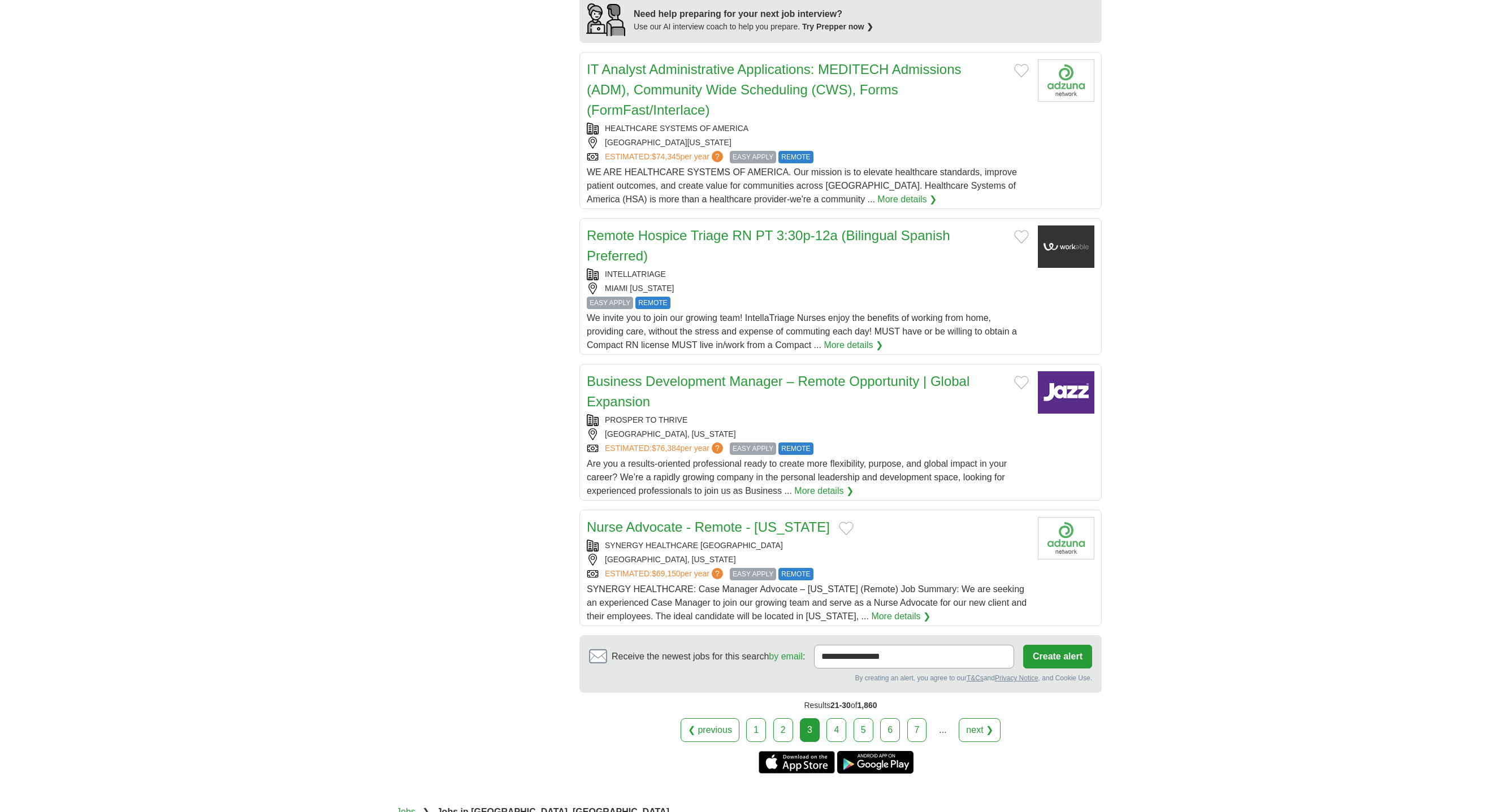
click at [841, 718] on link "4" at bounding box center [836, 730] width 19 height 24
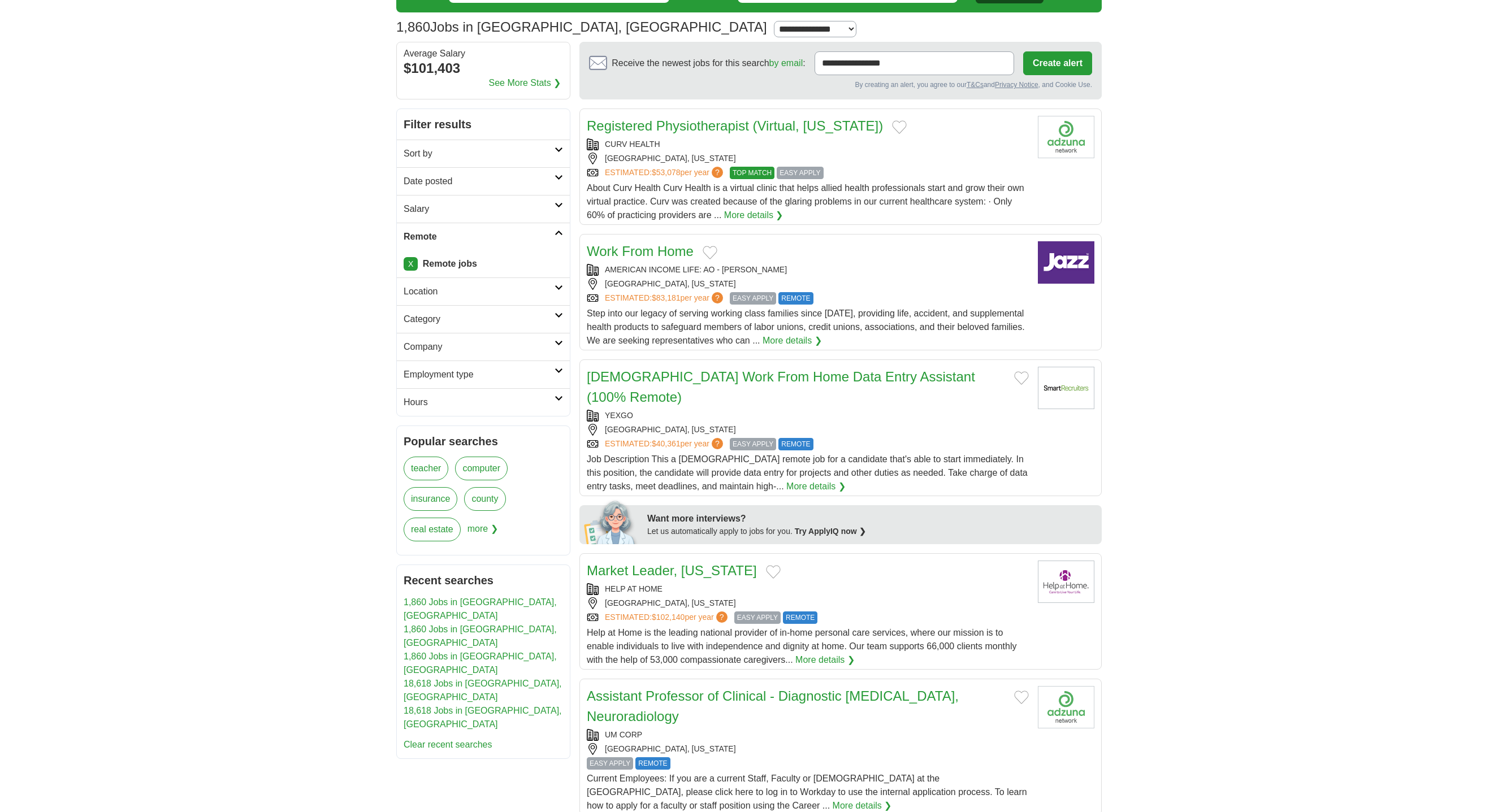
scroll to position [113, 0]
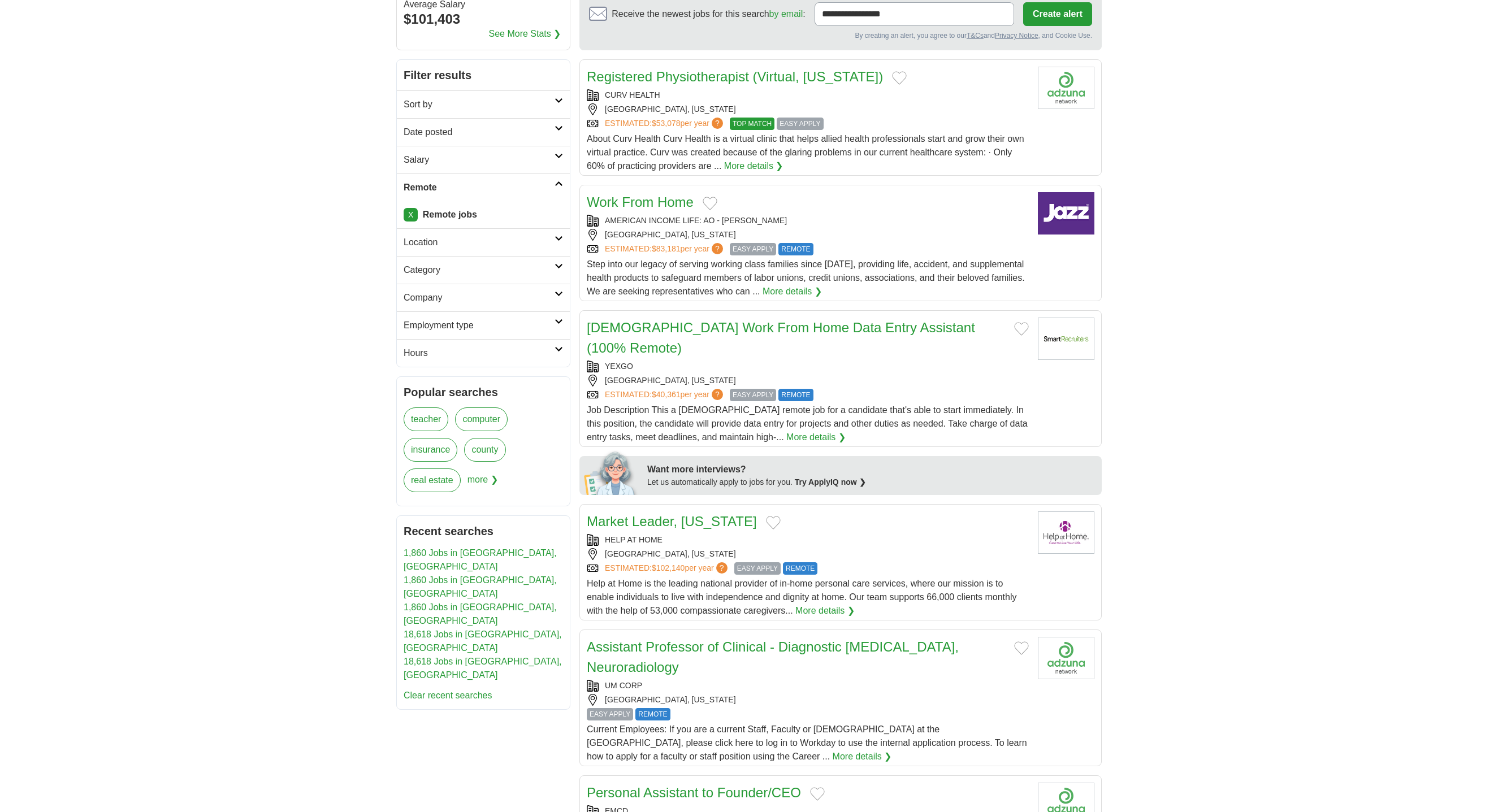
click at [806, 322] on link "Part-Time Work From Home Data Entry Assistant (100% Remote)" at bounding box center [781, 338] width 388 height 36
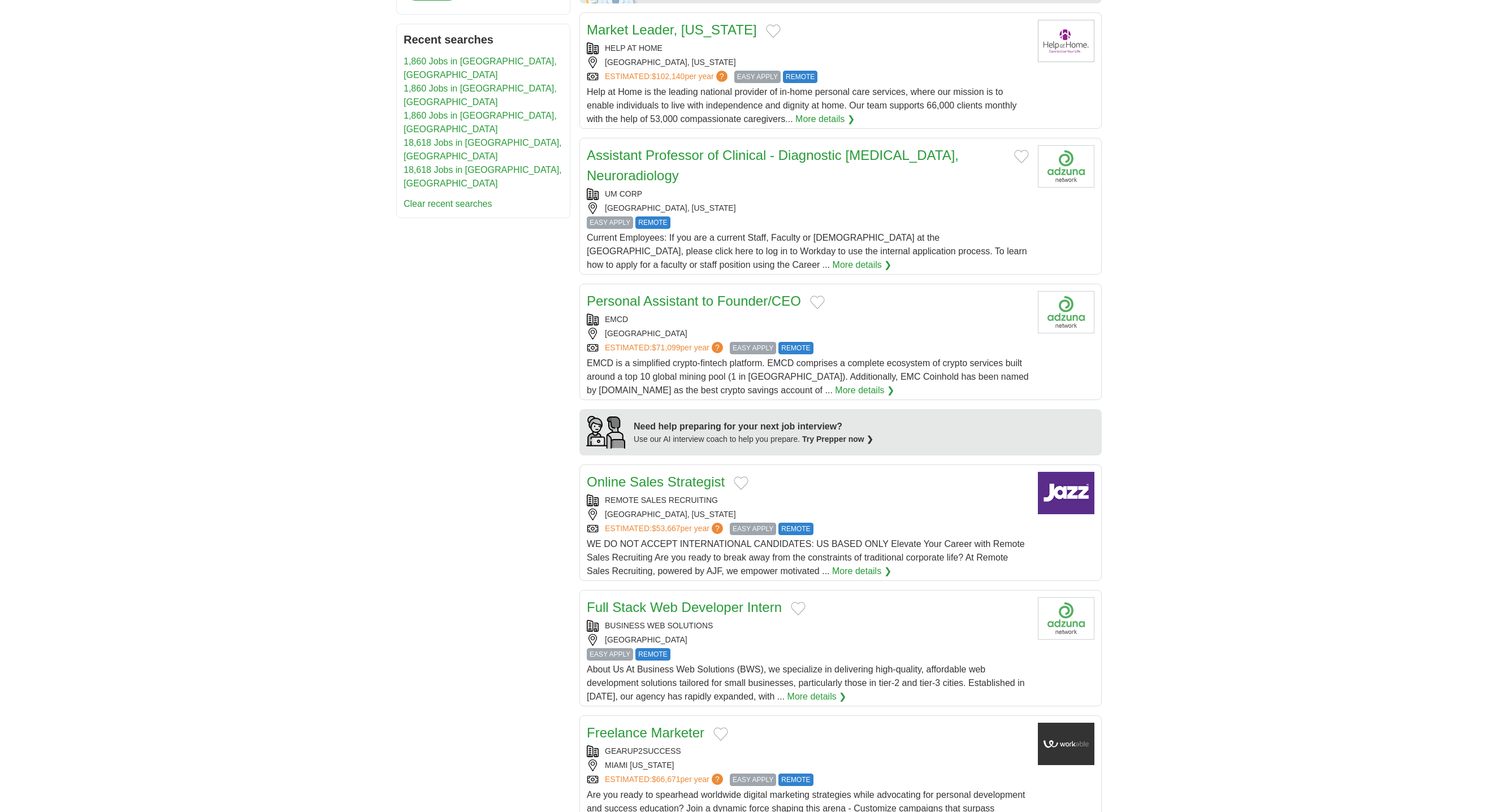
scroll to position [612, 0]
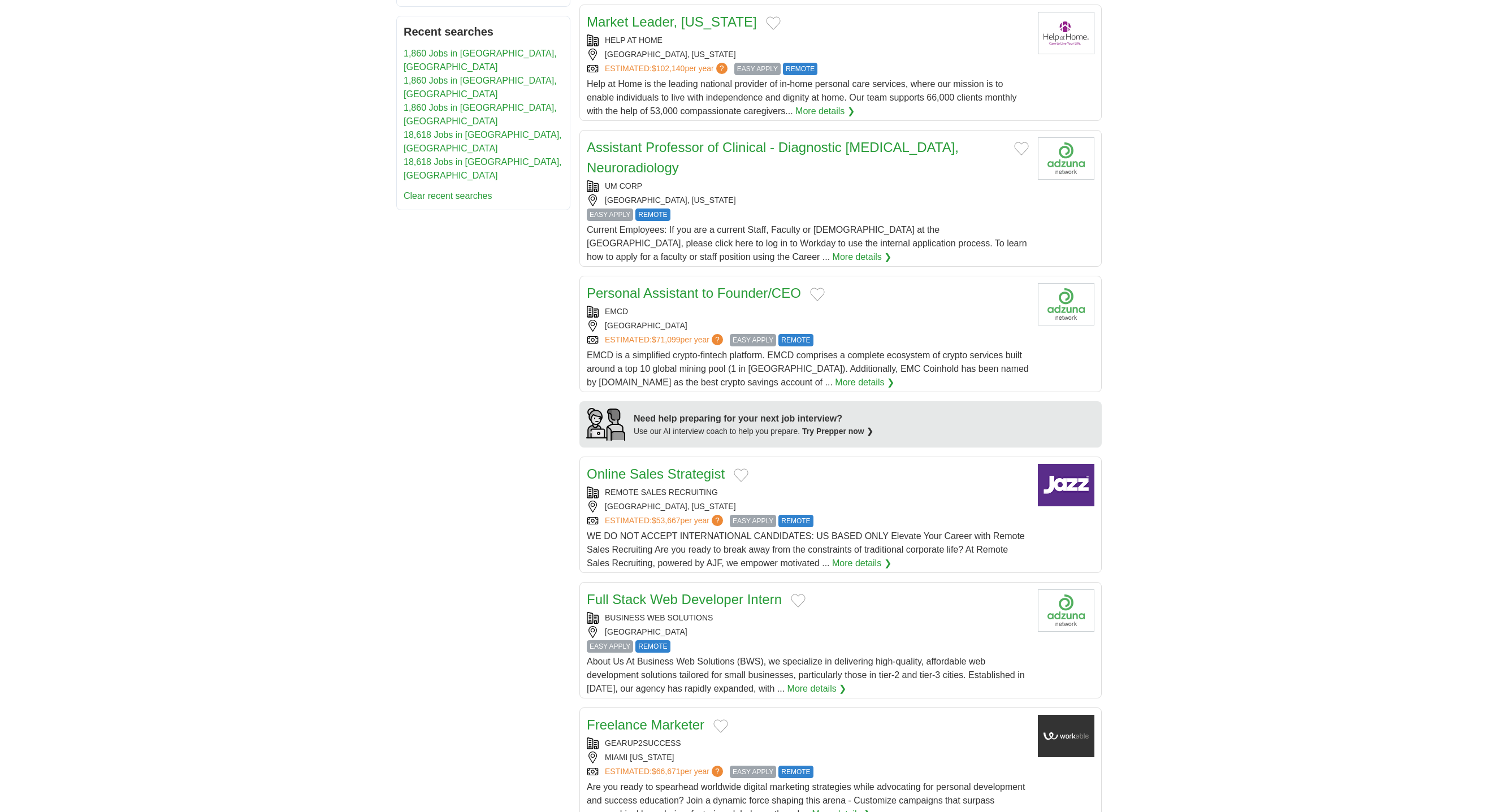
click at [674, 285] on link "Personal Assistant to Founder/CEO" at bounding box center [693, 293] width 214 height 16
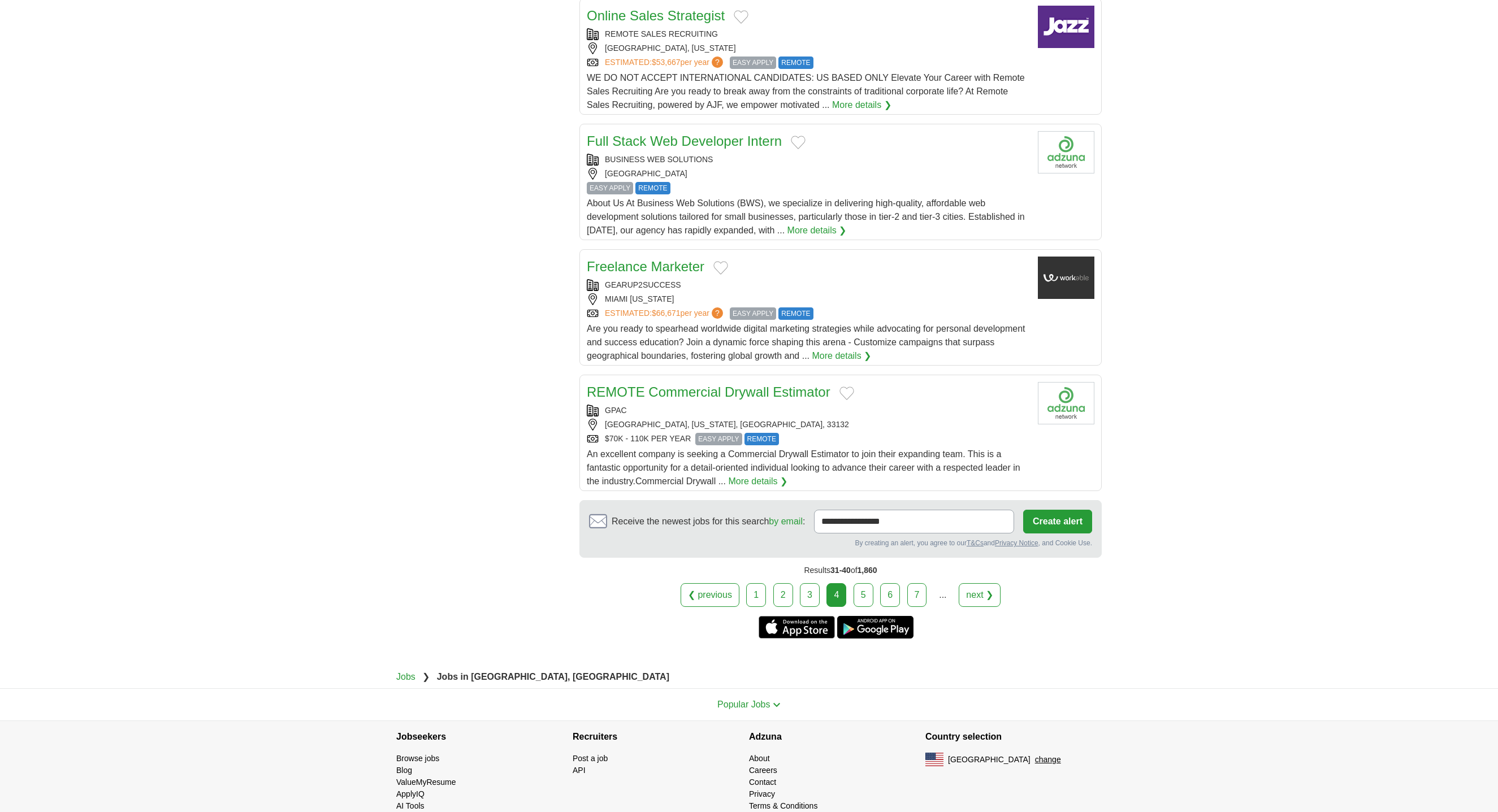
scroll to position [1075, 0]
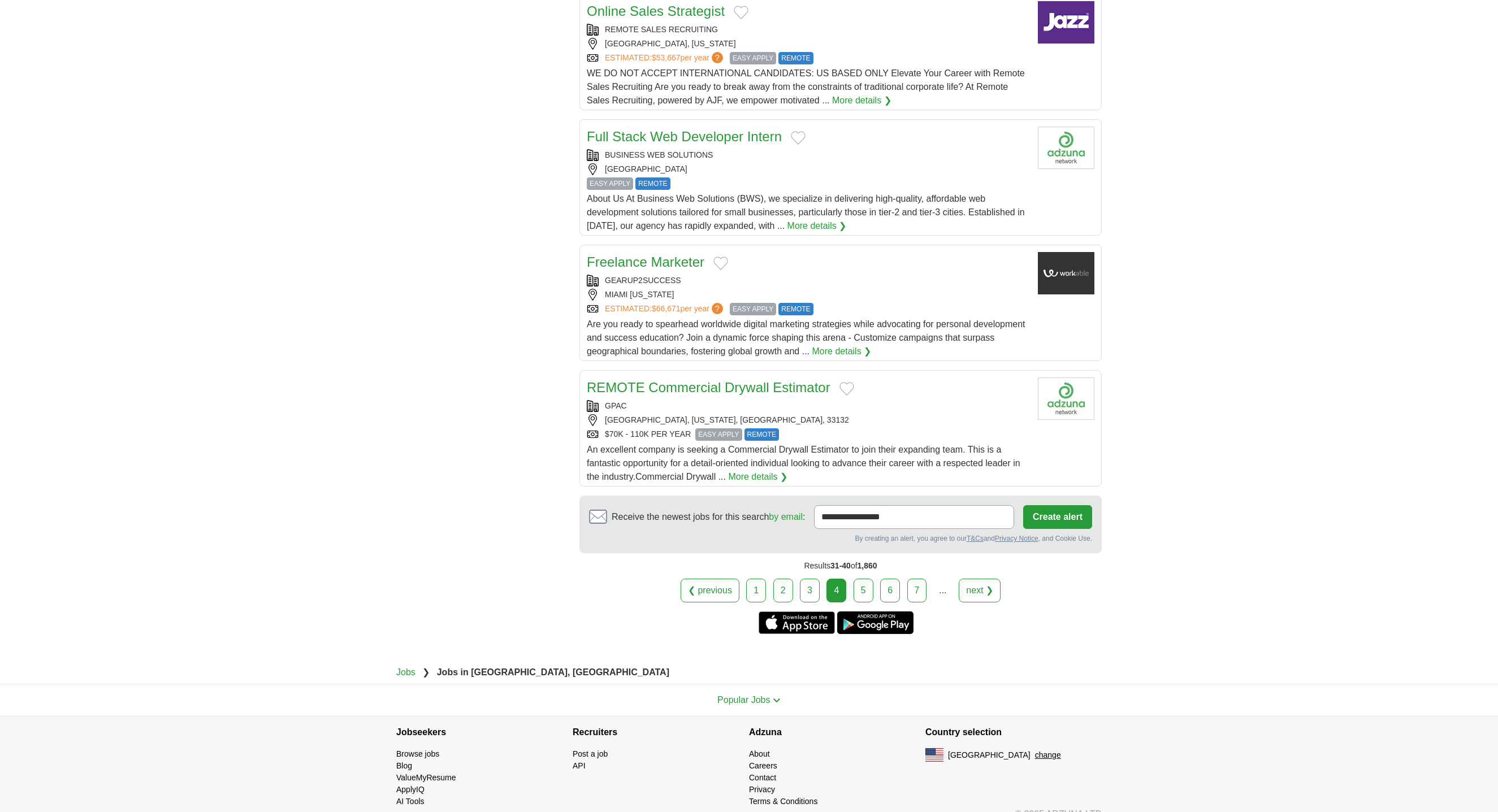
click at [860, 579] on link "5" at bounding box center [863, 590] width 19 height 24
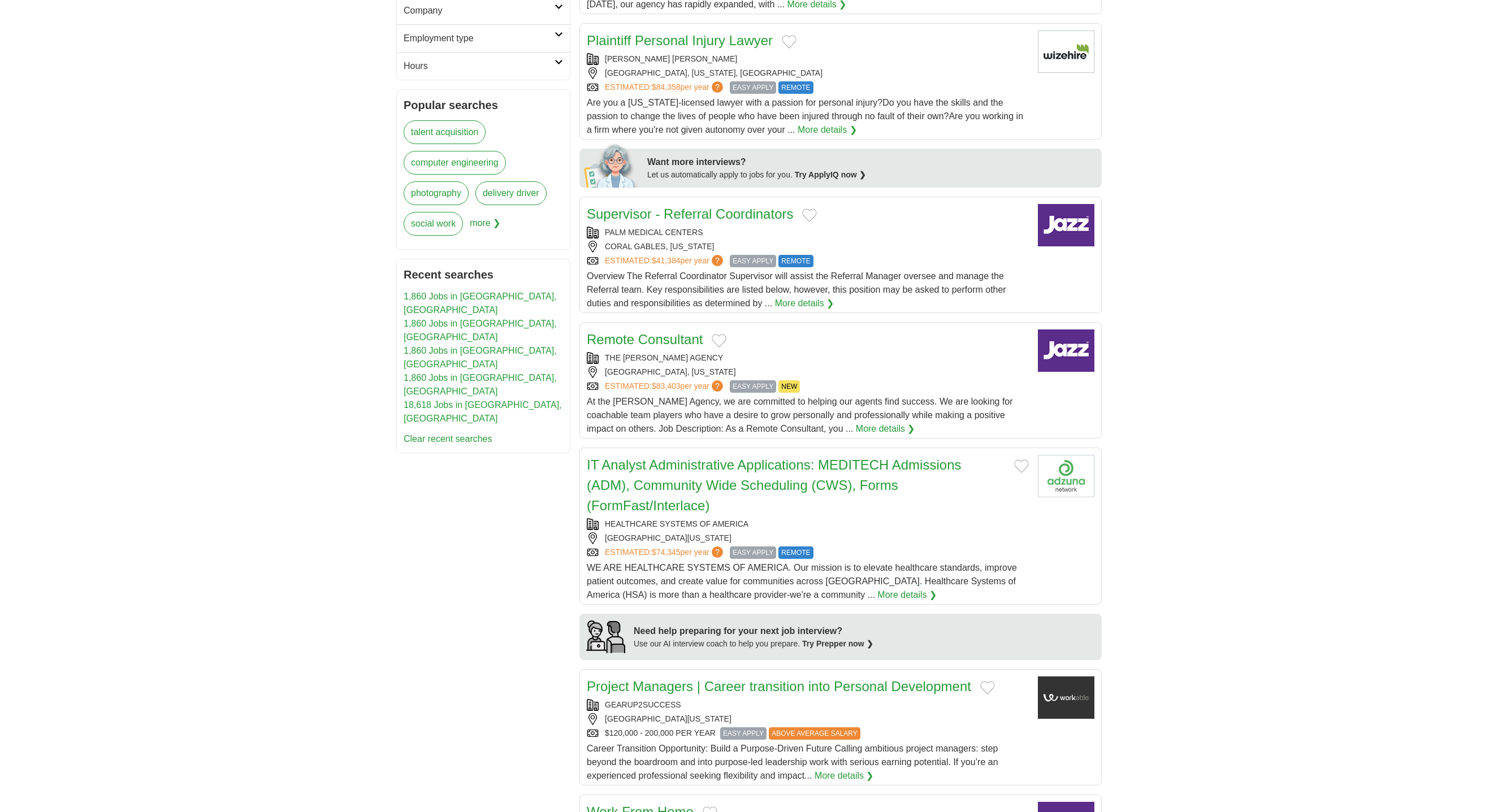
scroll to position [443, 0]
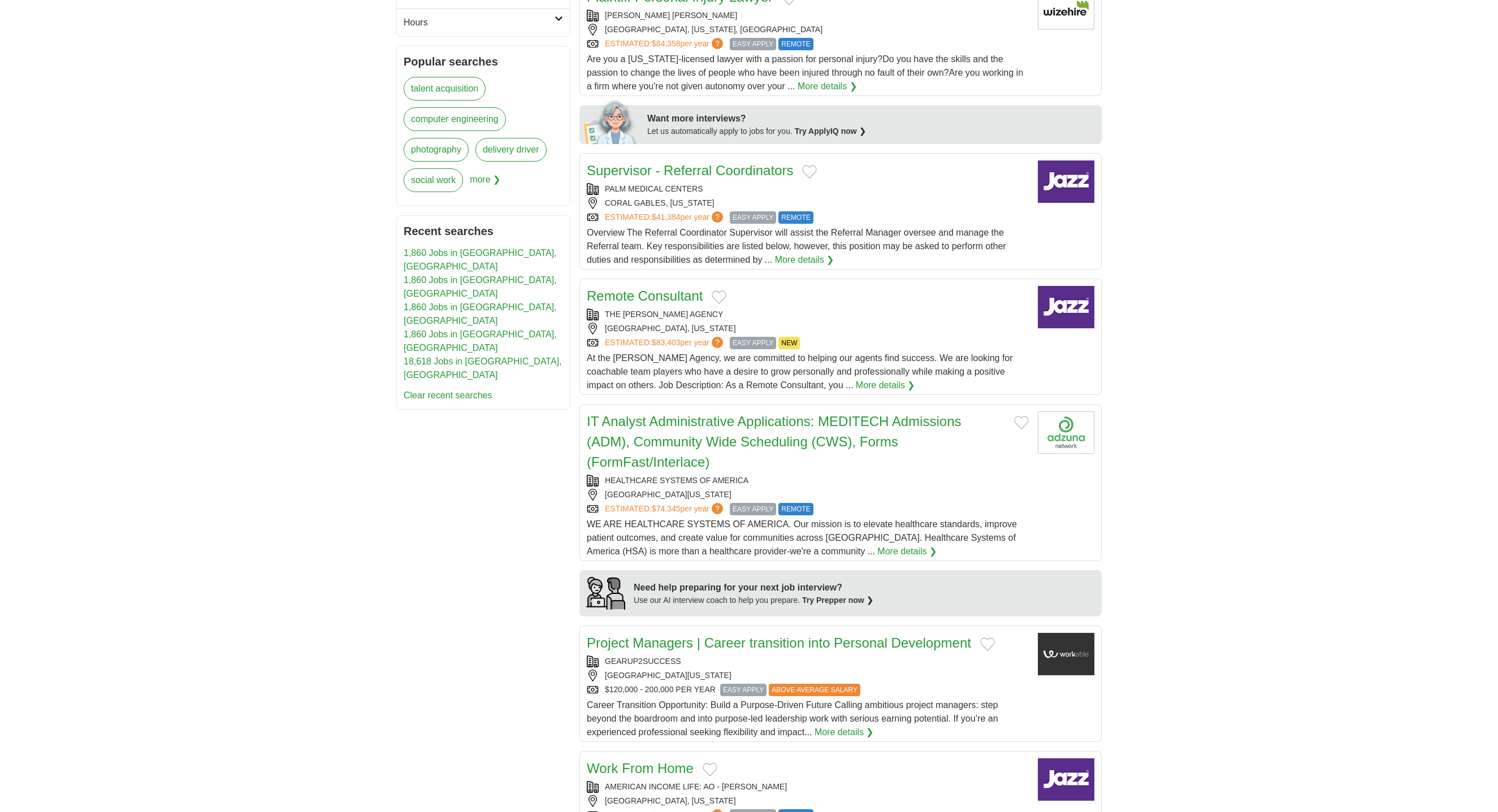
click at [656, 297] on link "Remote Consultant" at bounding box center [644, 296] width 116 height 16
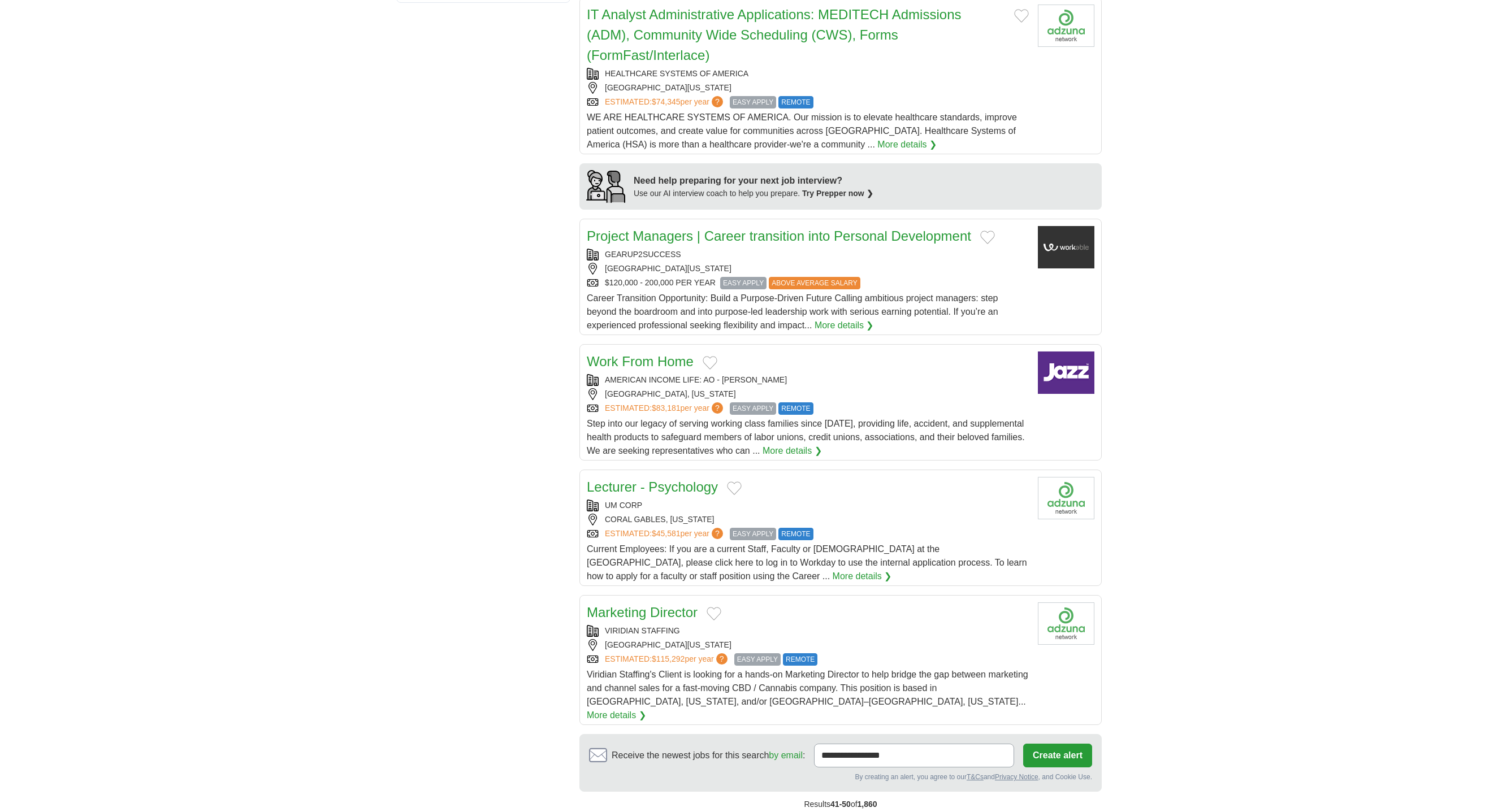
scroll to position [915, 0]
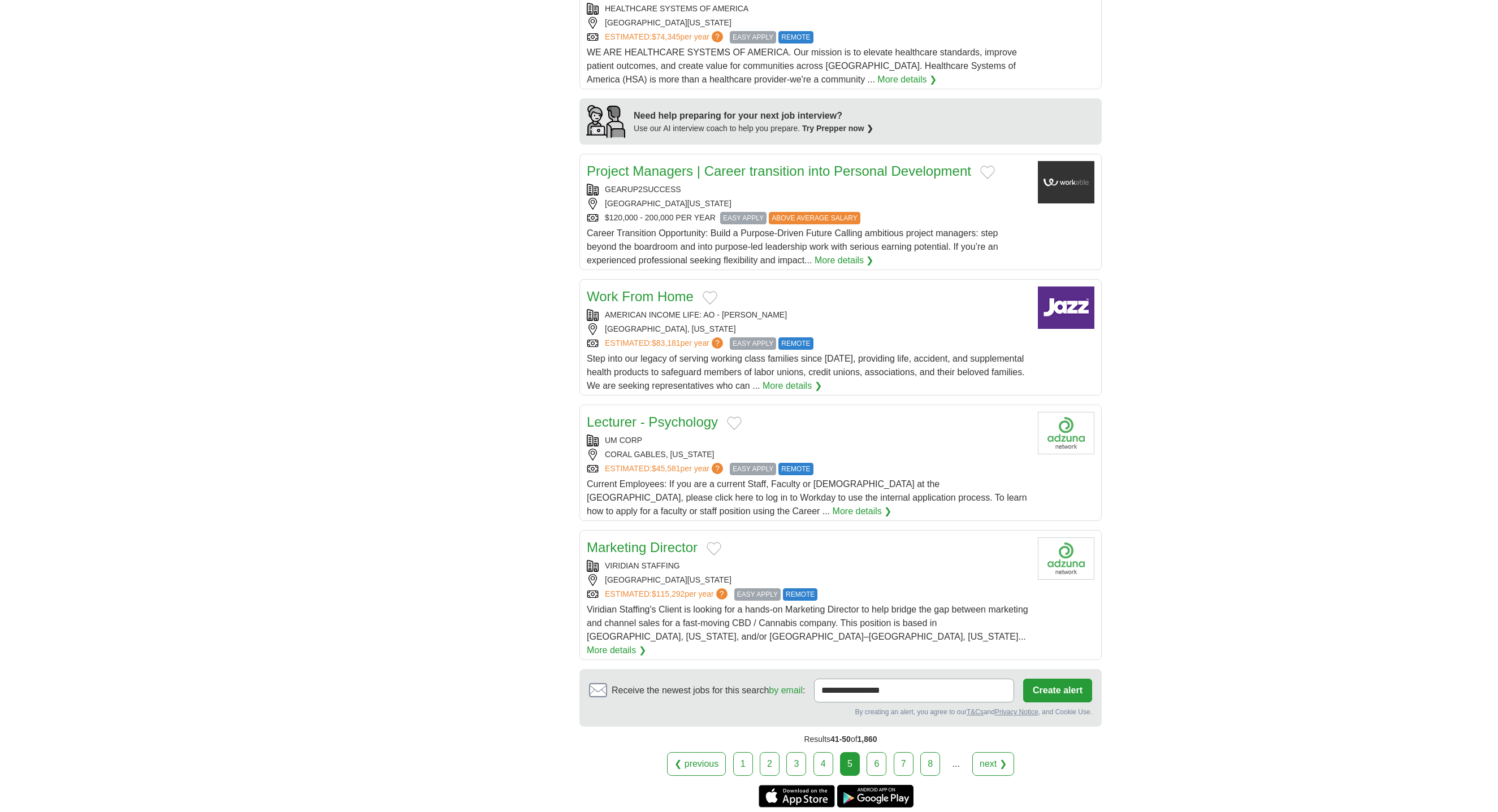
click at [749, 170] on link "Project Managers | Career transition into Personal Development" at bounding box center [779, 171] width 384 height 16
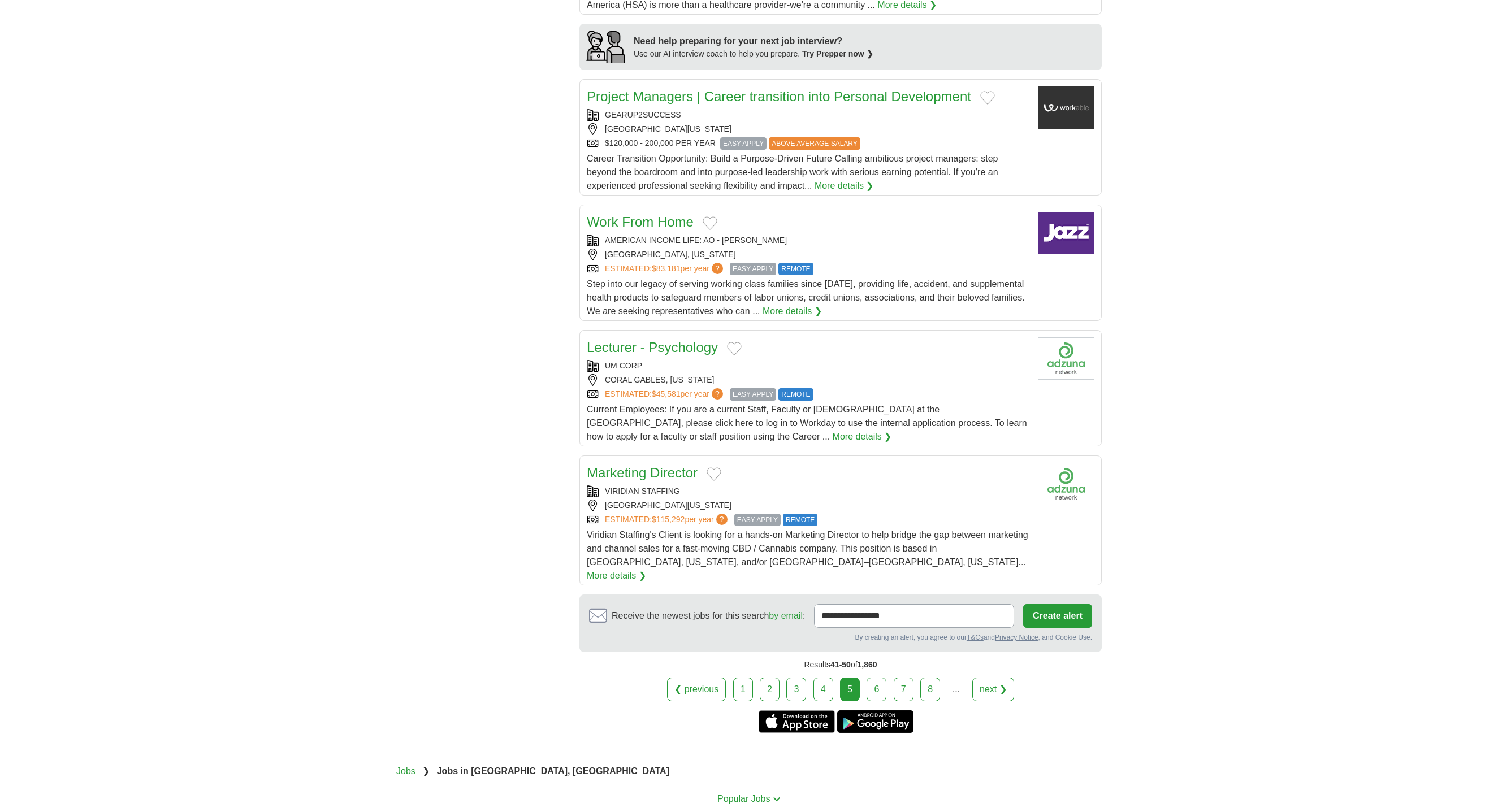
scroll to position [1053, 0]
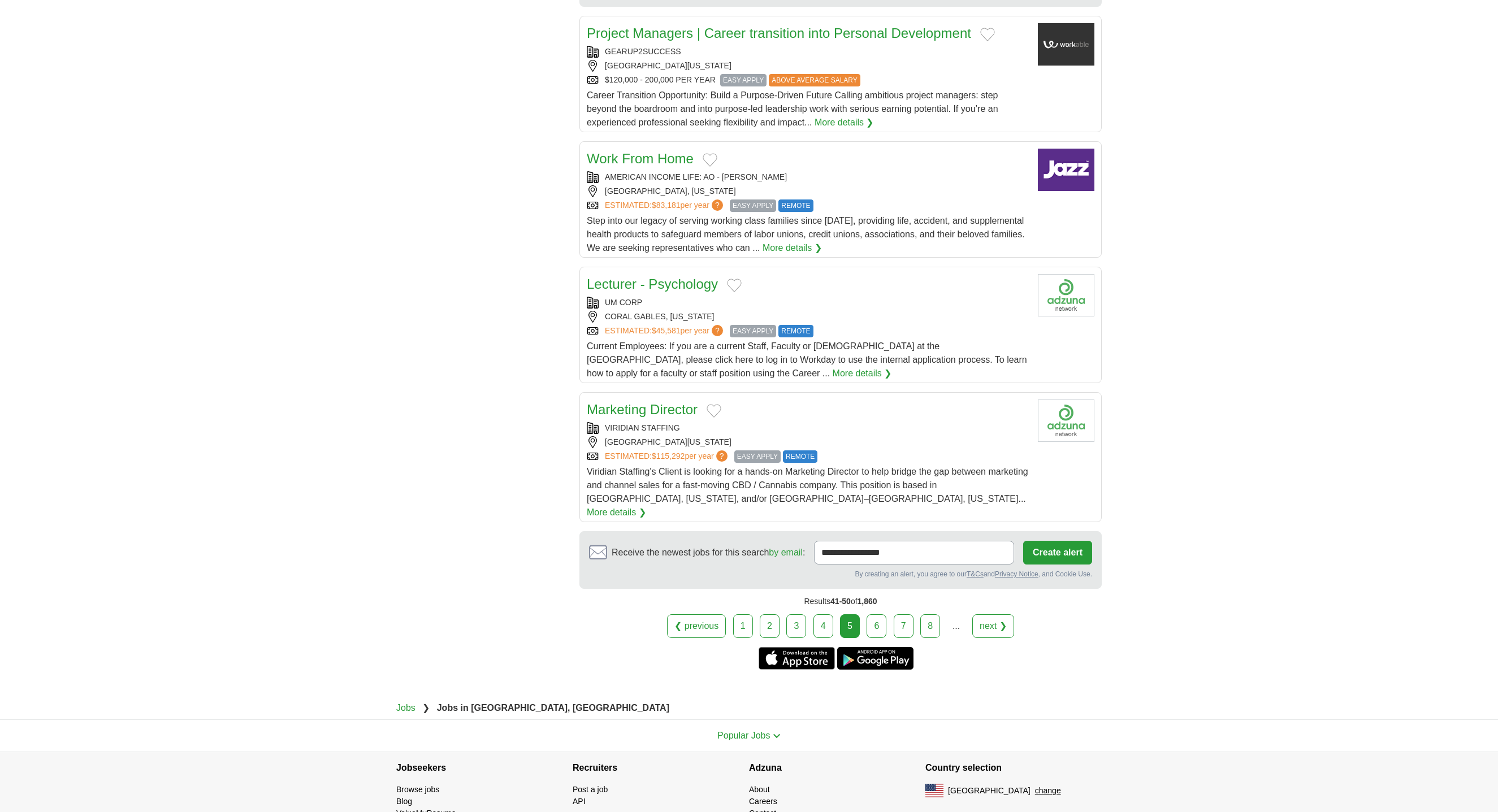
click at [875, 618] on link "6" at bounding box center [875, 626] width 19 height 24
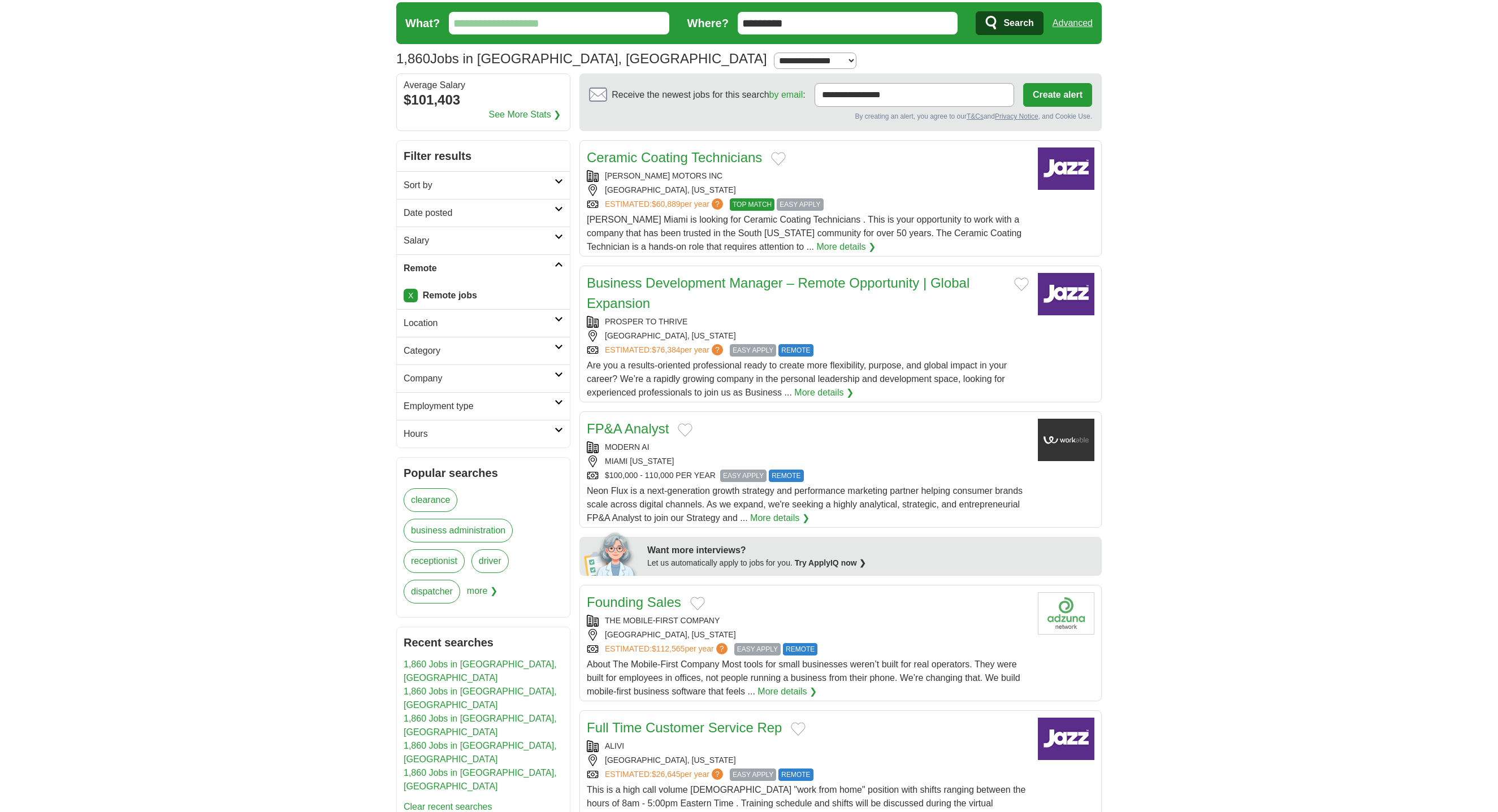
scroll to position [170, 0]
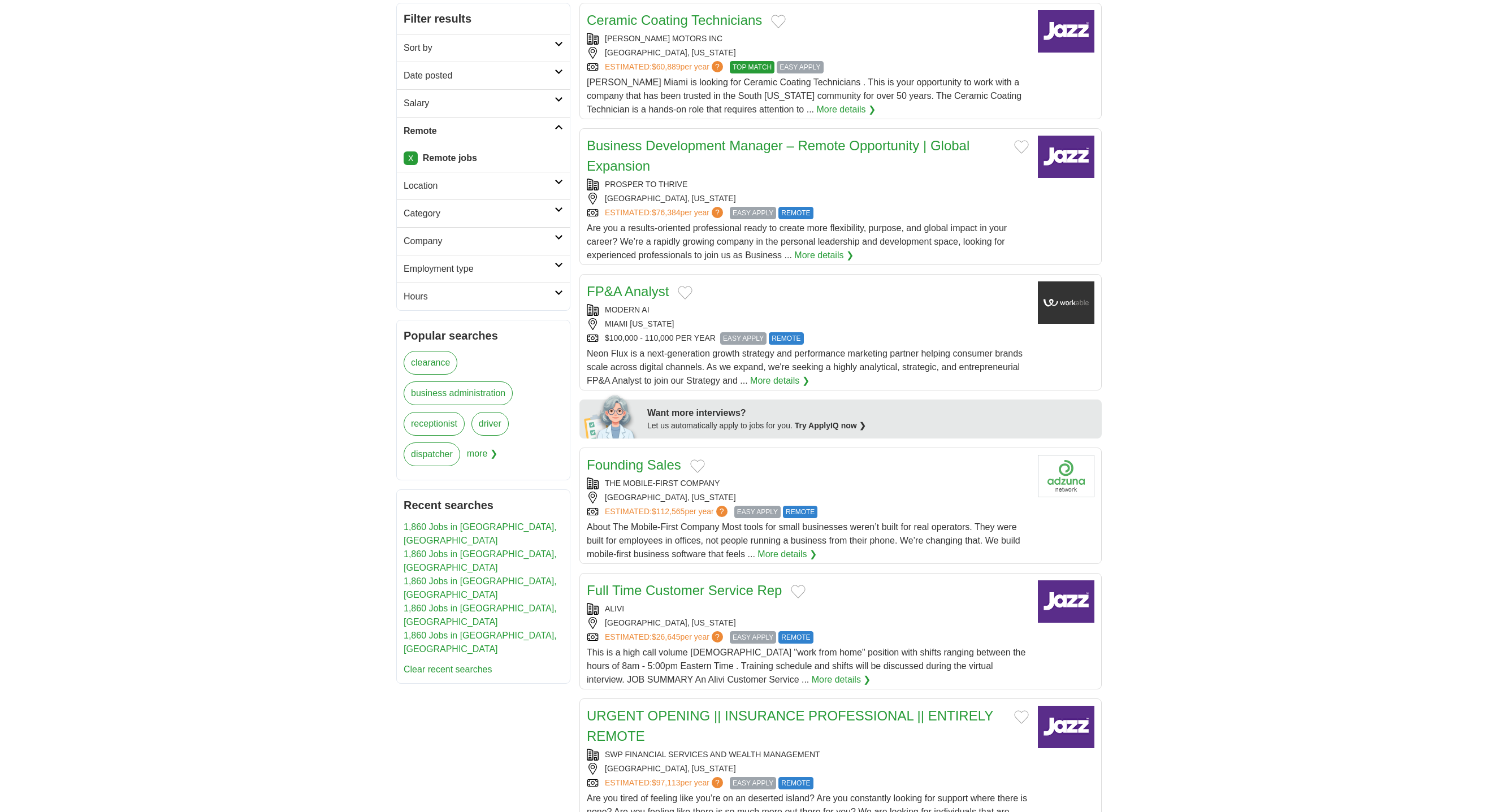
click at [641, 294] on link "FP&A Analyst" at bounding box center [627, 292] width 82 height 16
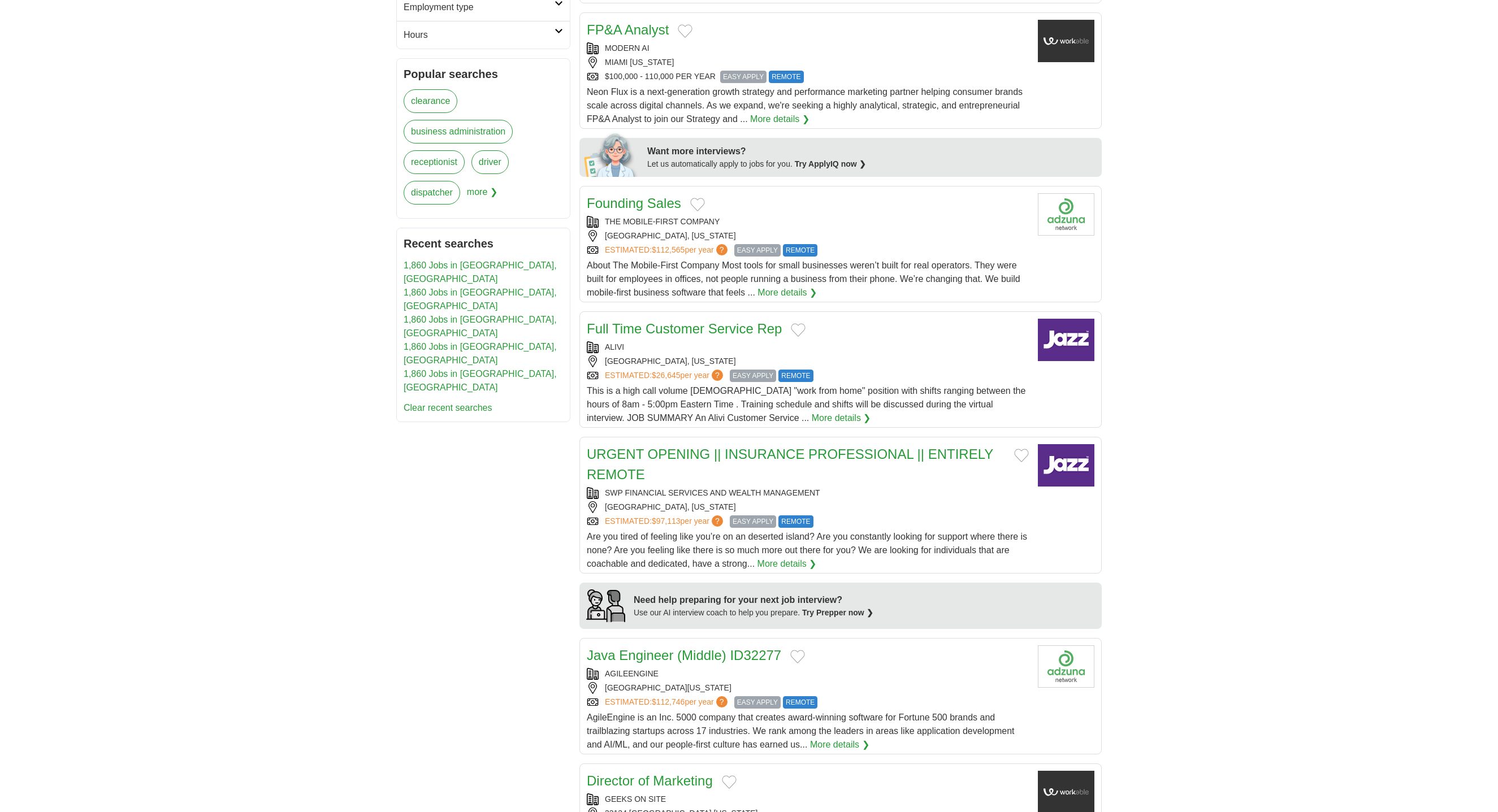
scroll to position [455, 0]
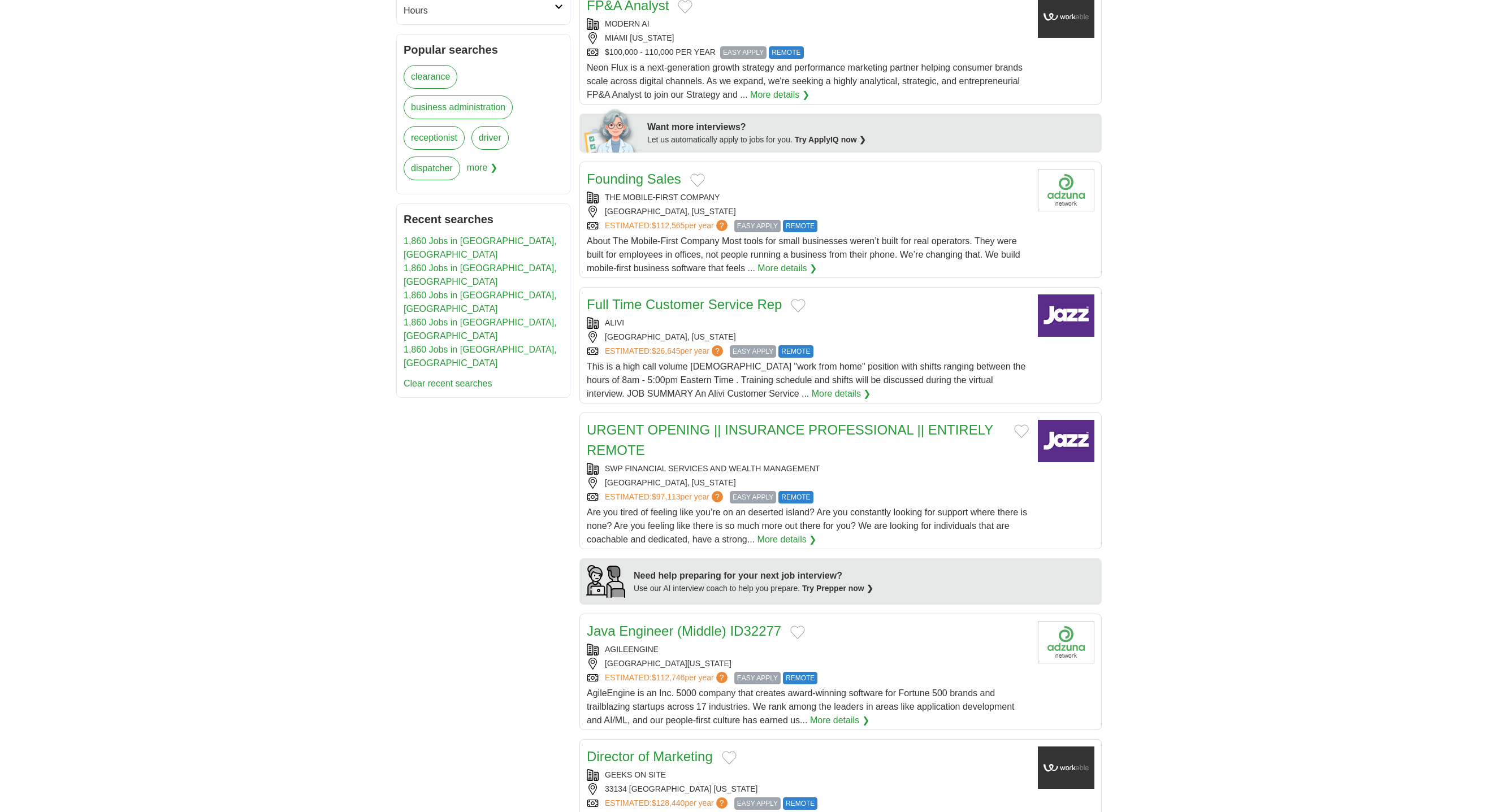
click at [678, 296] on link "Full Time Customer Service Rep" at bounding box center [684, 304] width 195 height 16
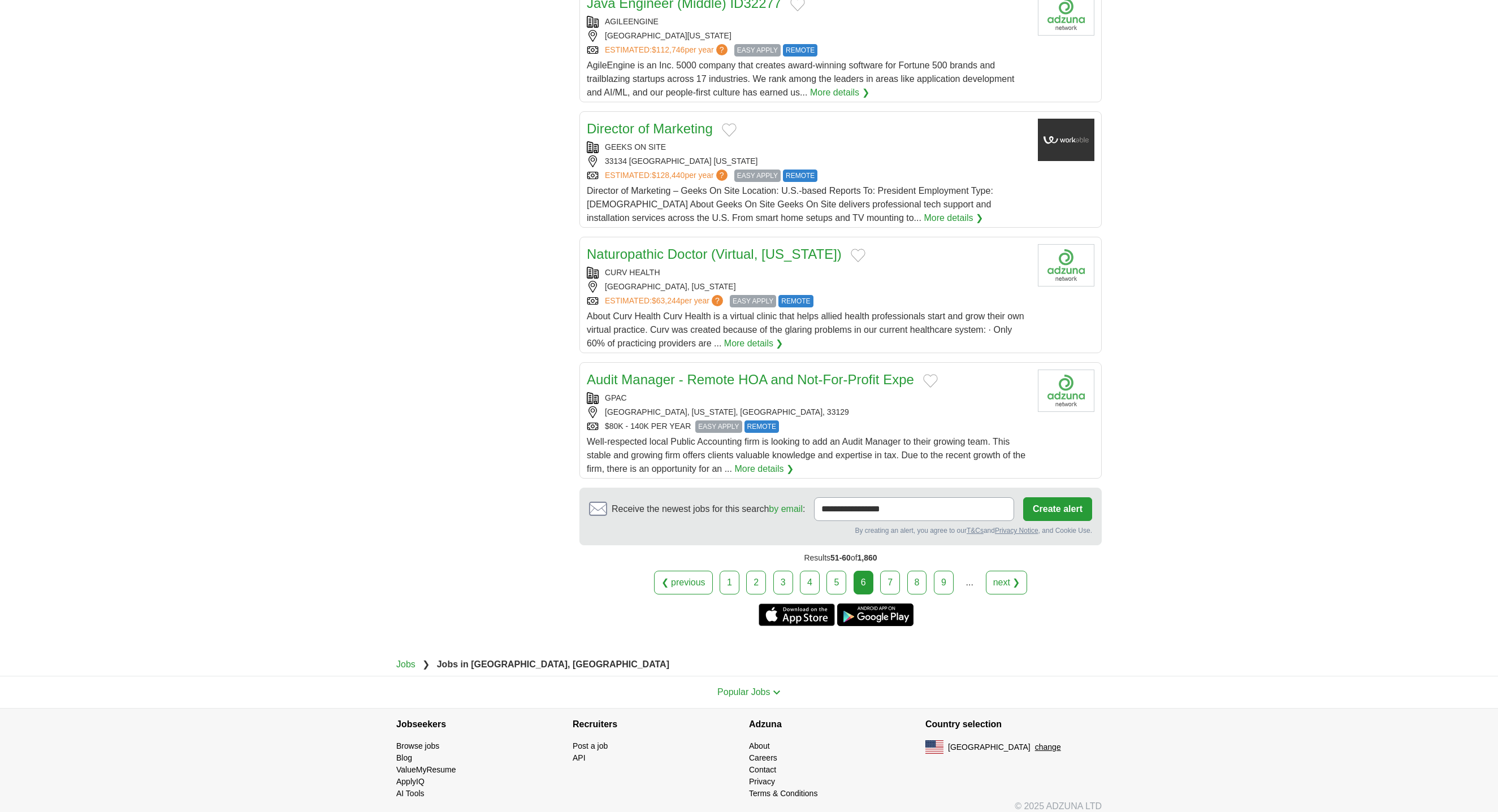
scroll to position [1091, 0]
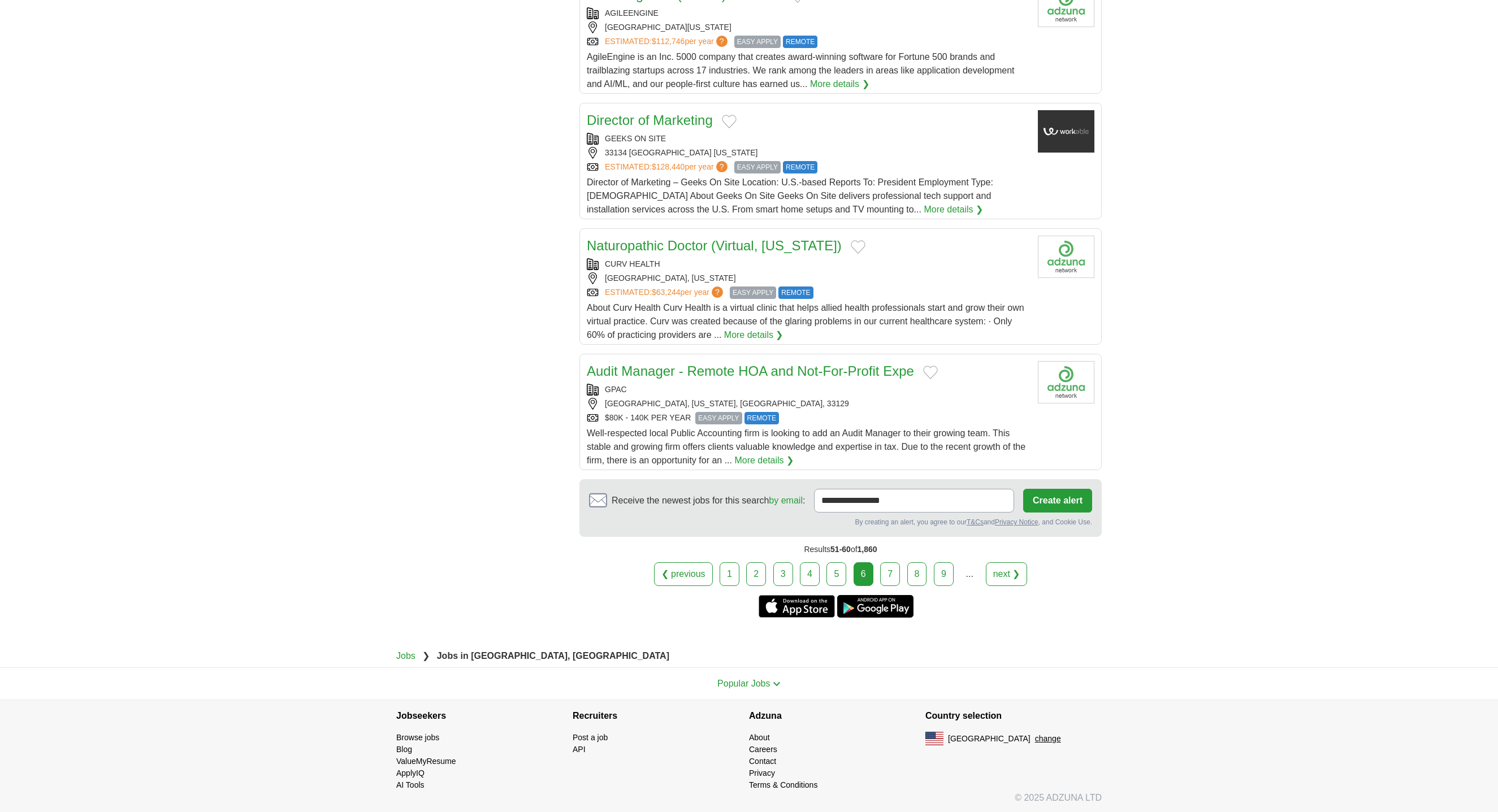
click at [892, 574] on link "7" at bounding box center [889, 574] width 19 height 24
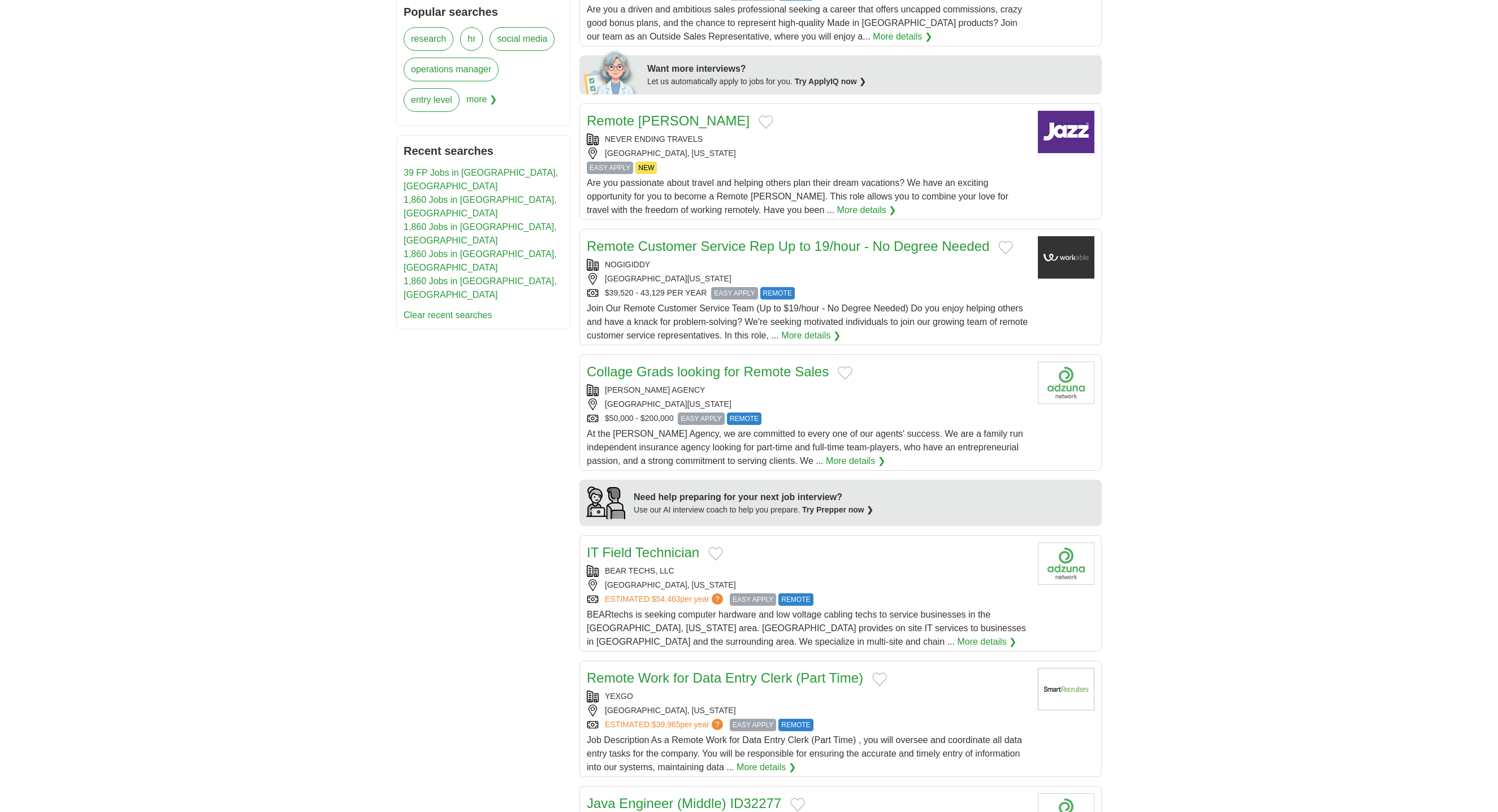
scroll to position [501, 0]
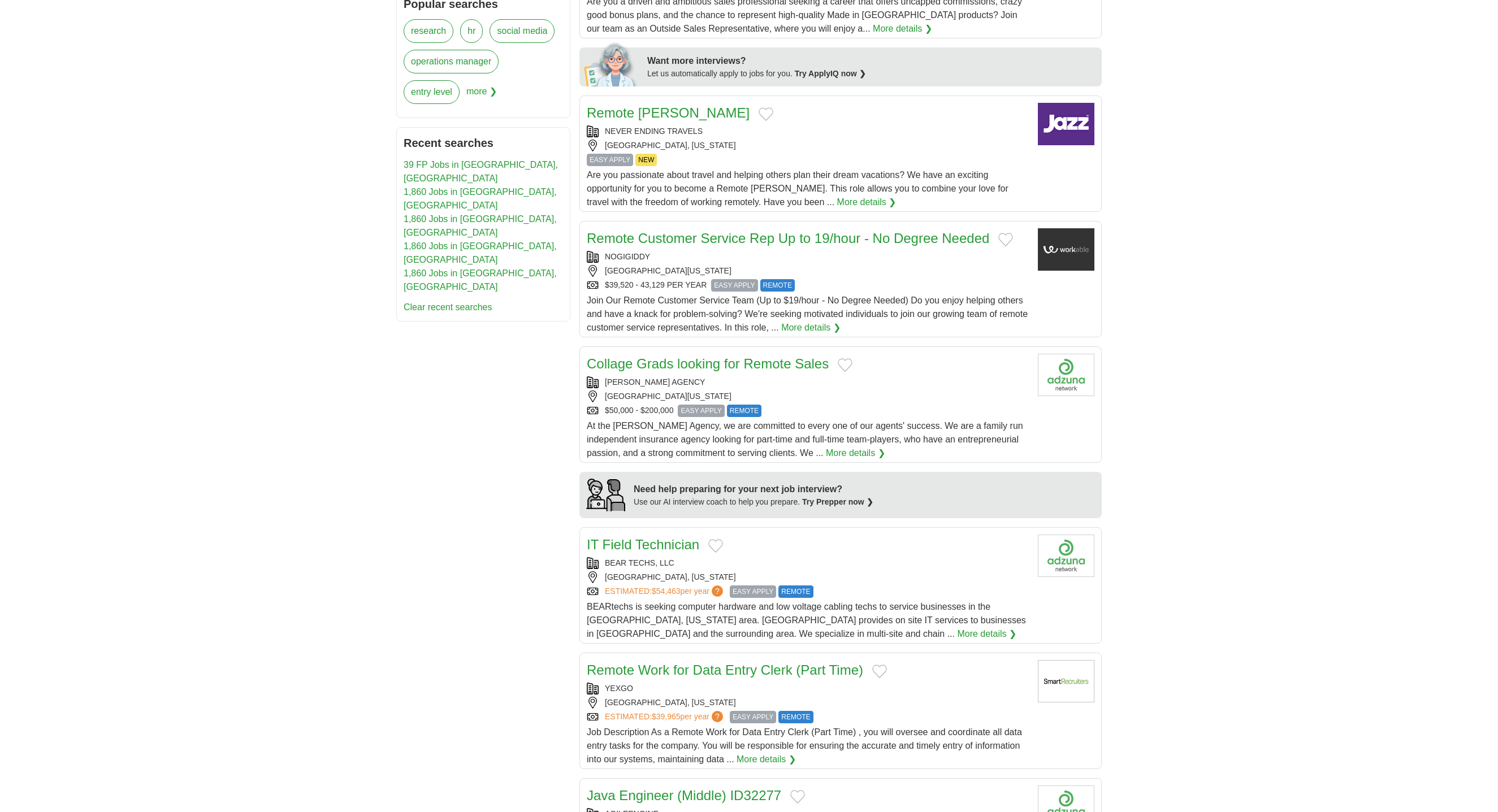
click at [881, 243] on link "Remote Customer Service Rep Up to 19/hour - No Degree Needed" at bounding box center [788, 238] width 402 height 16
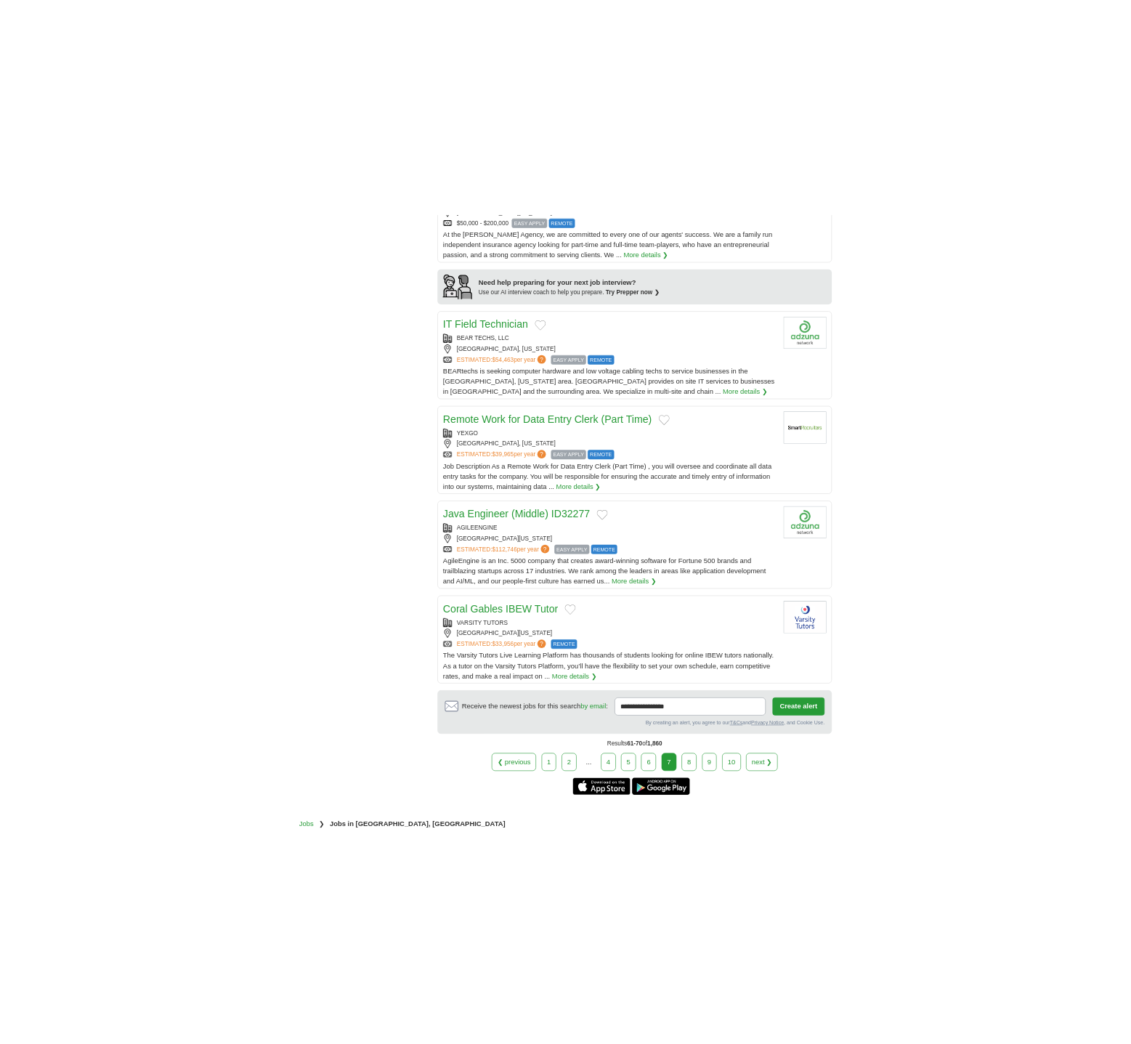
scroll to position [1169, 0]
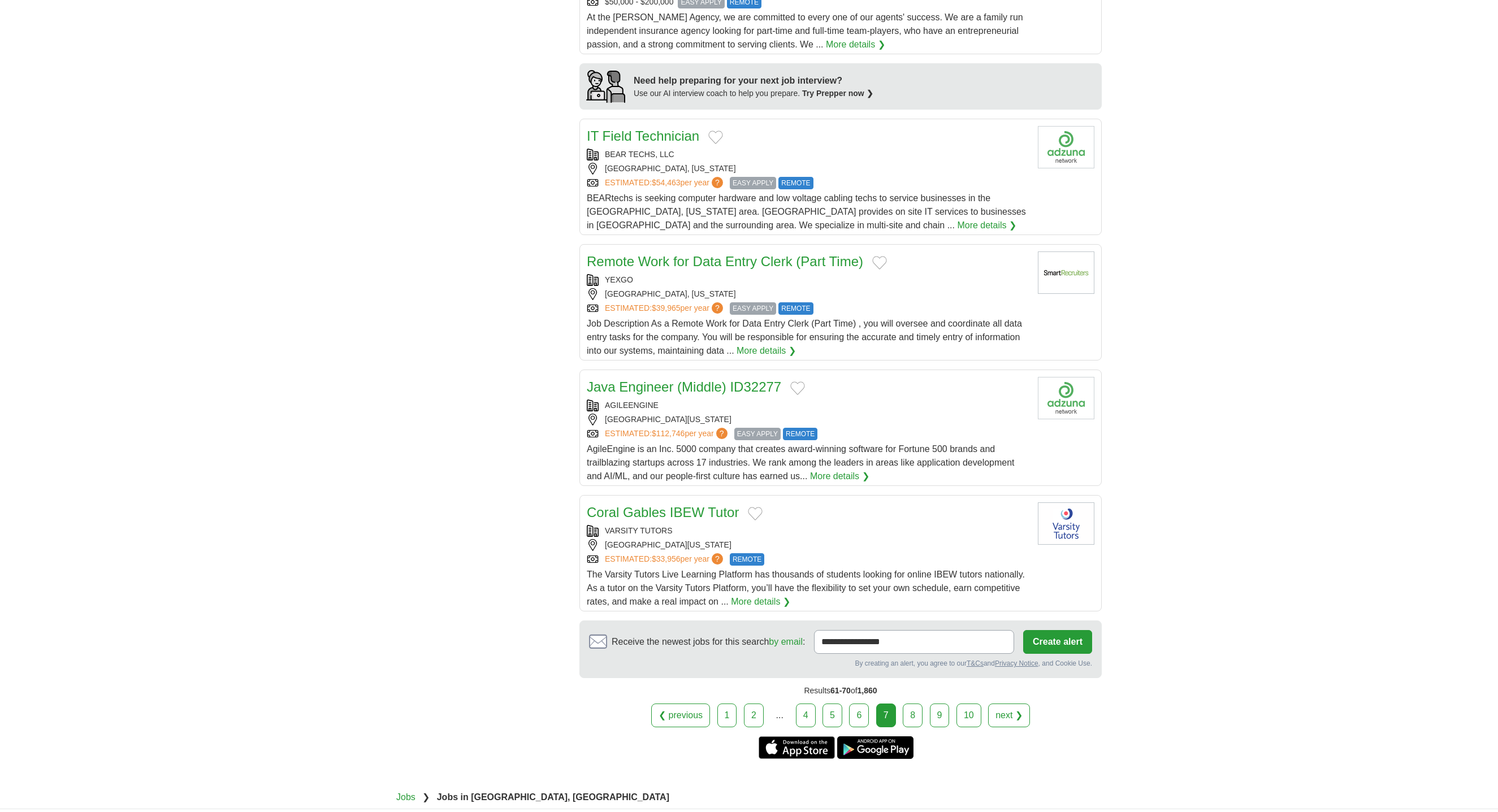
click at [691, 255] on link "Remote Work for Data Entry Clerk (Part Time)" at bounding box center [724, 261] width 276 height 16
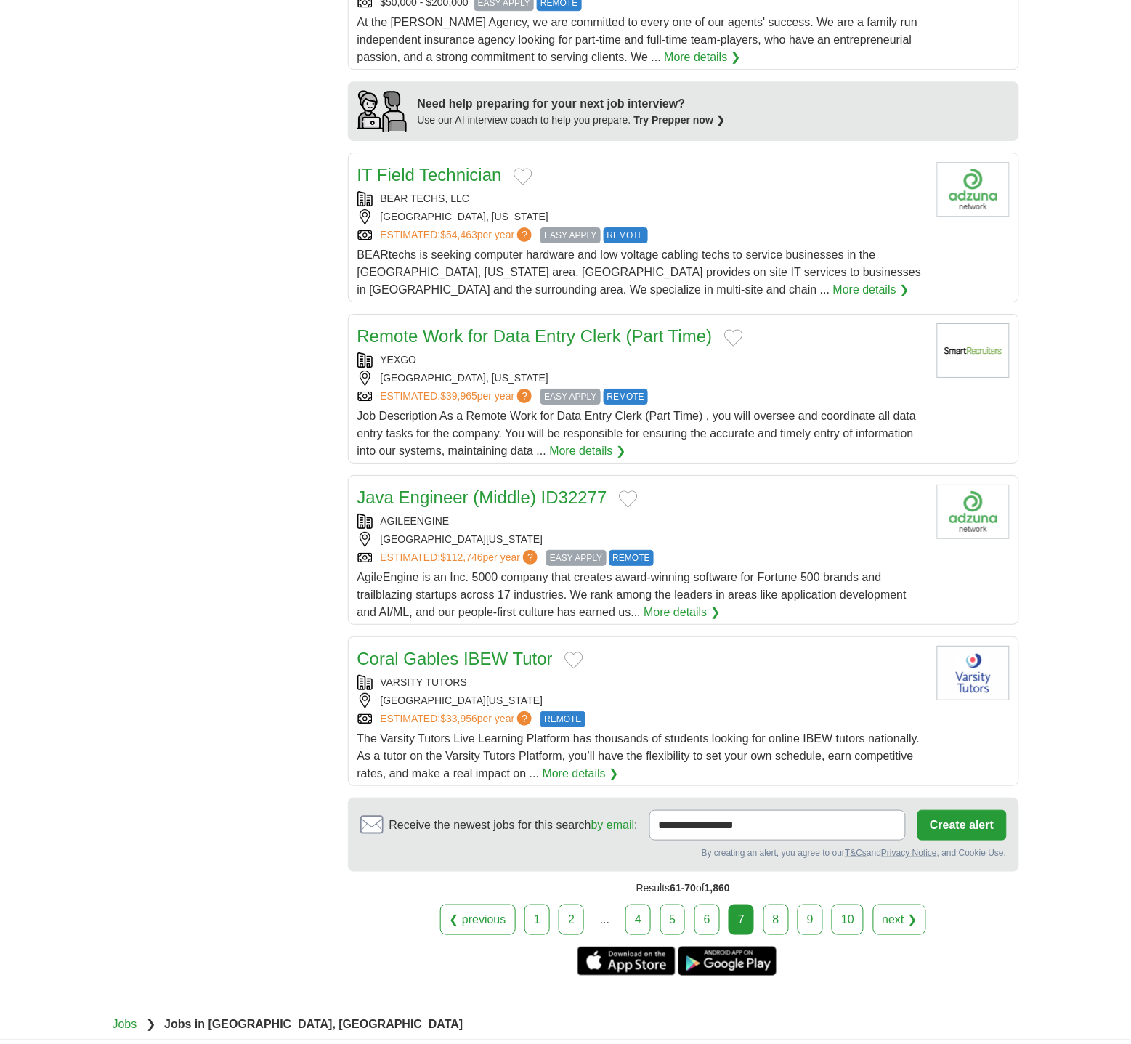
scroll to position [1355, 0]
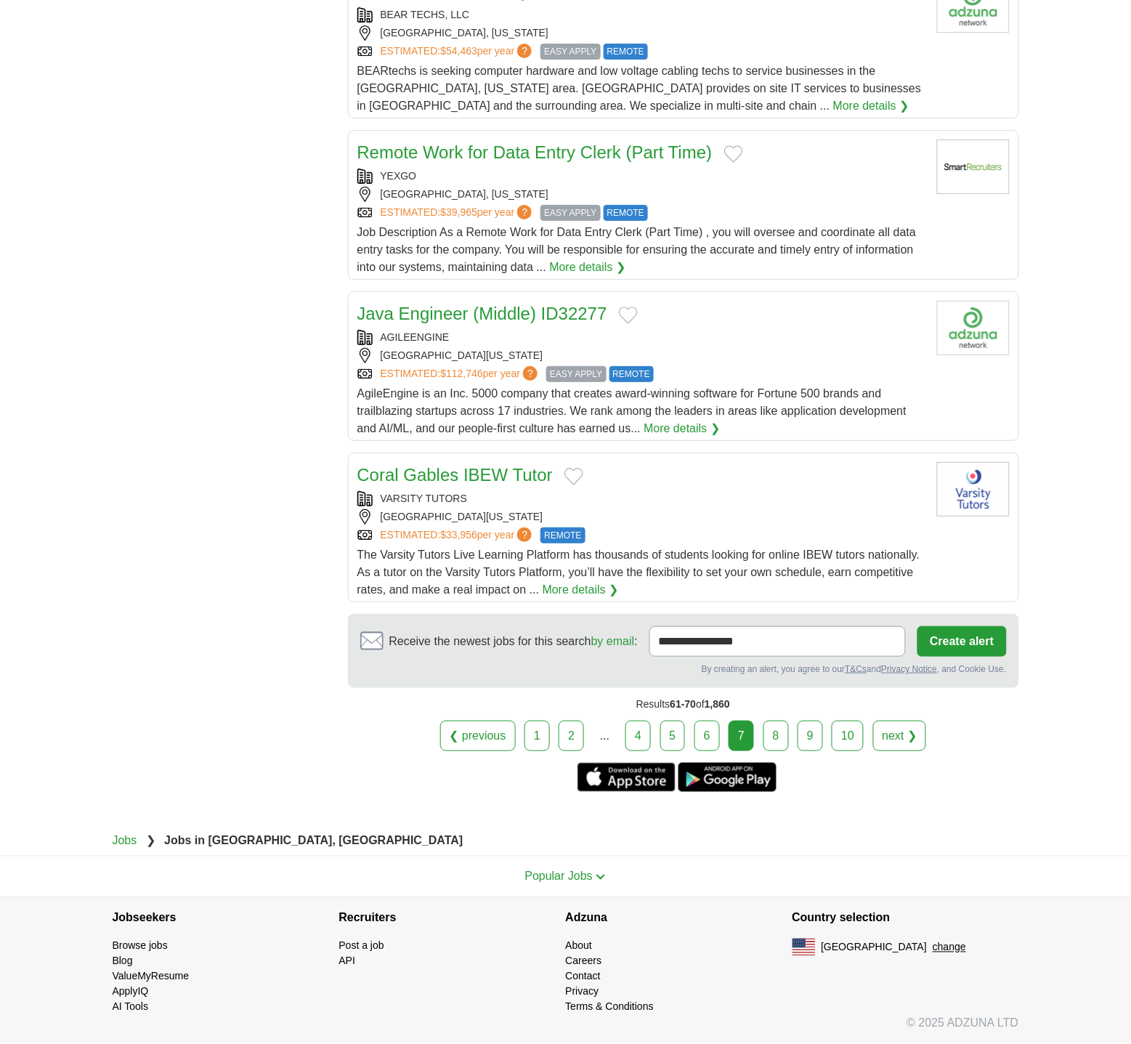
click at [776, 743] on link "8" at bounding box center [775, 736] width 25 height 31
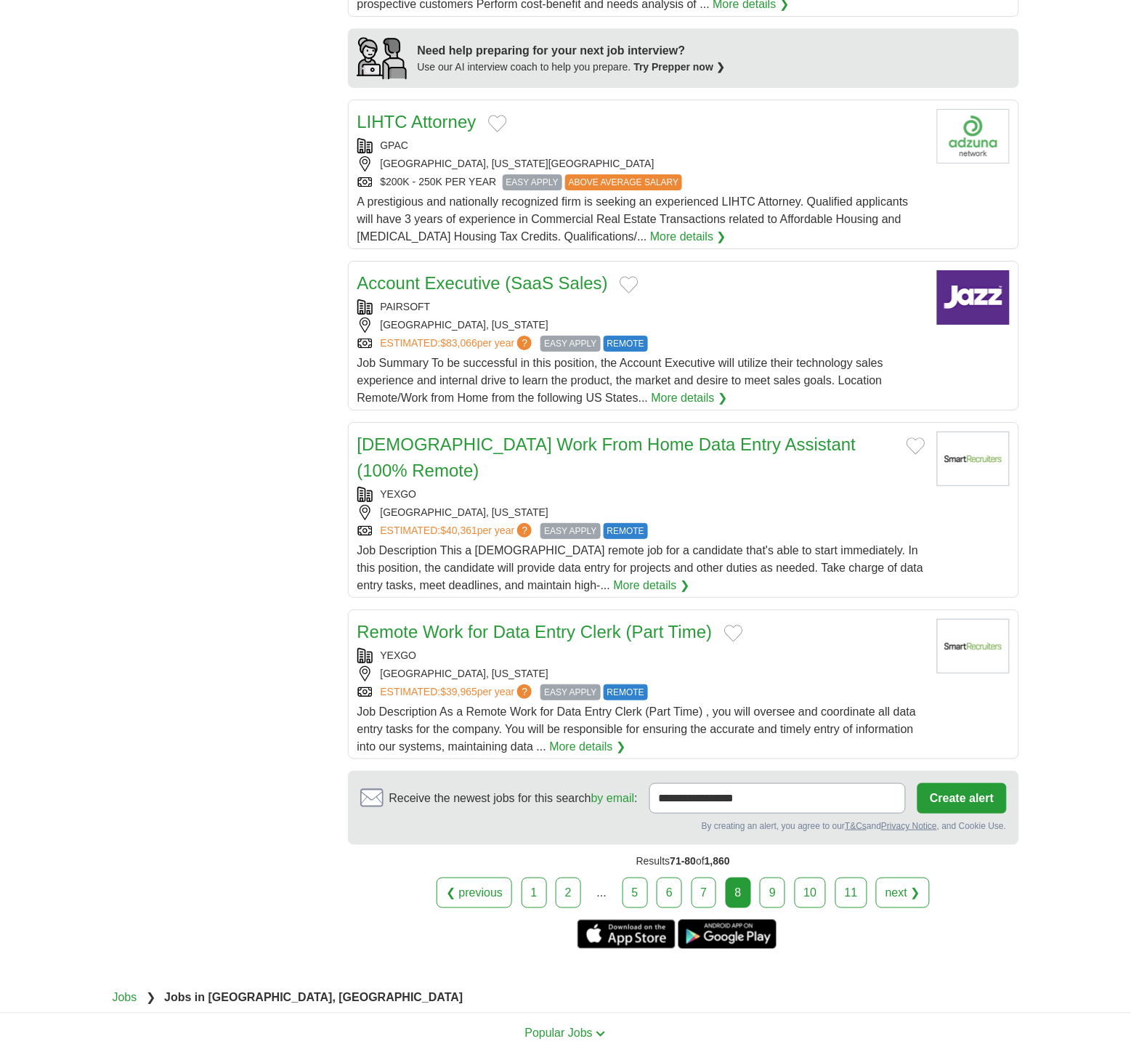
scroll to position [1243, 0]
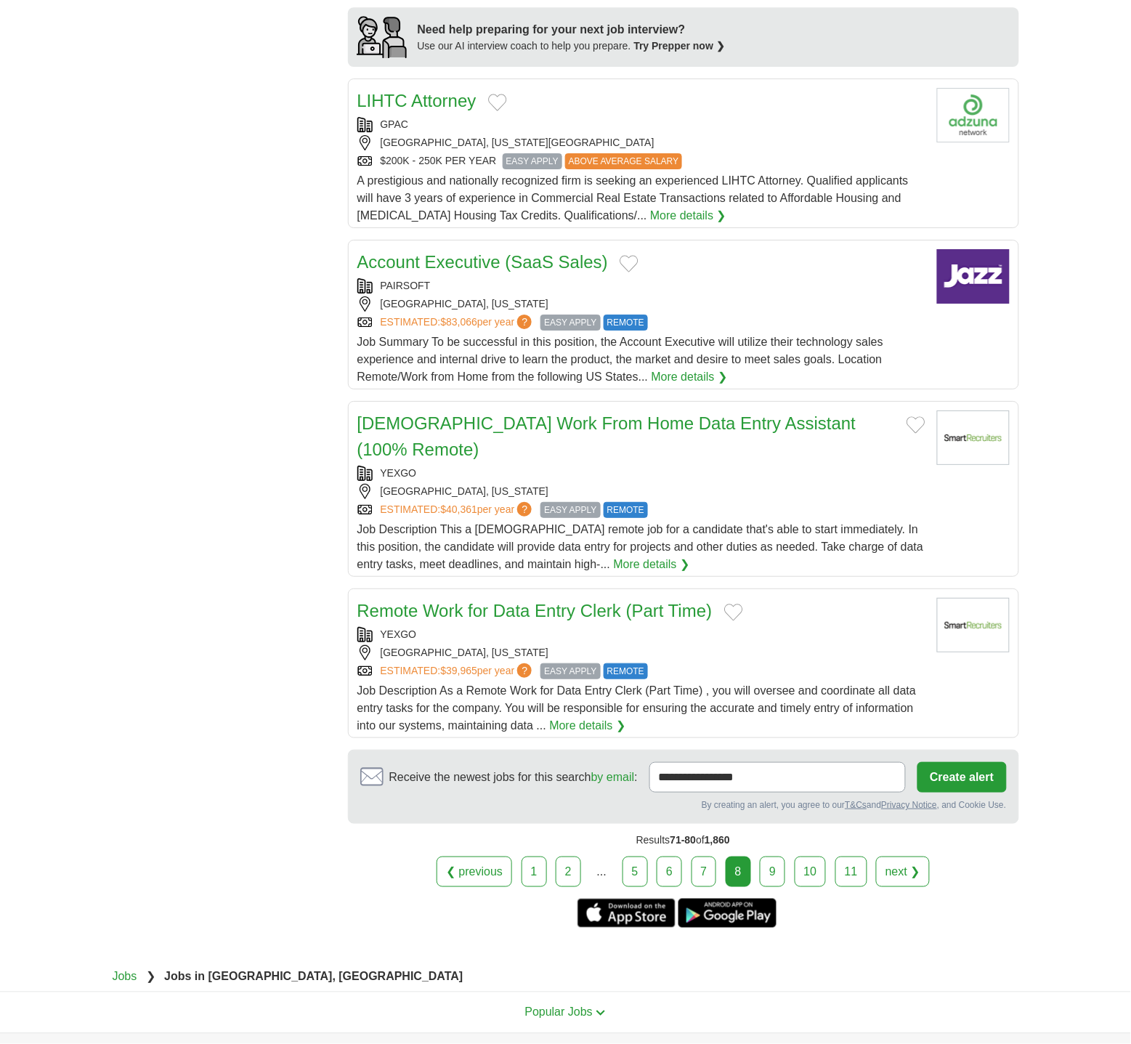
drag, startPoint x: 304, startPoint y: 610, endPoint x: 304, endPoint y: 599, distance: 10.9
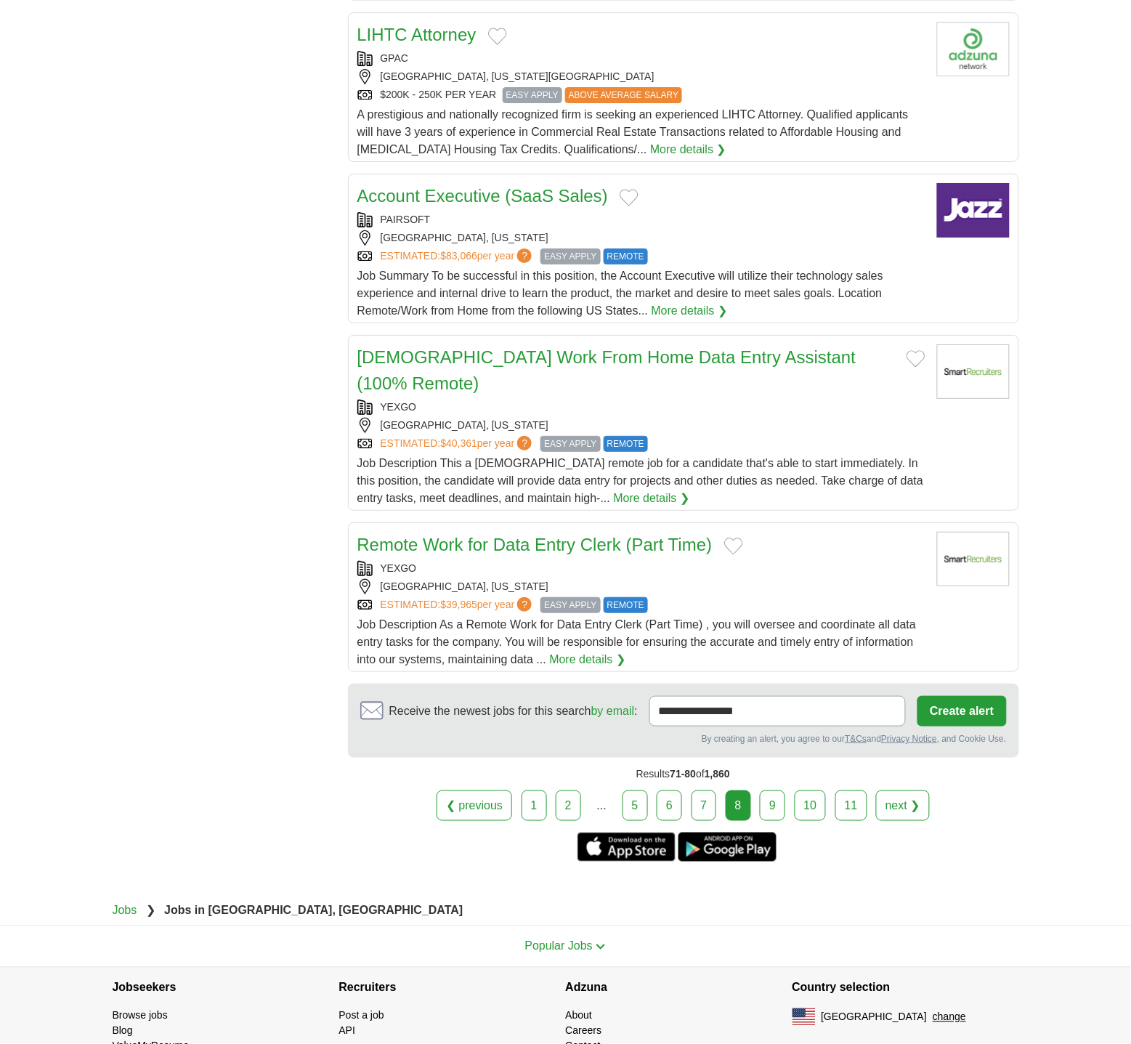
click at [775, 790] on link "9" at bounding box center [772, 805] width 25 height 31
